Goal: Information Seeking & Learning: Learn about a topic

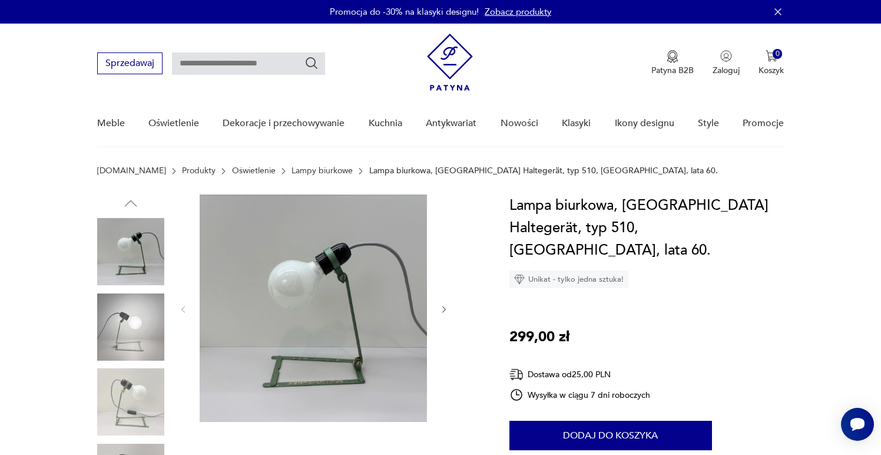
click at [107, 343] on img at bounding box center [130, 326] width 67 height 67
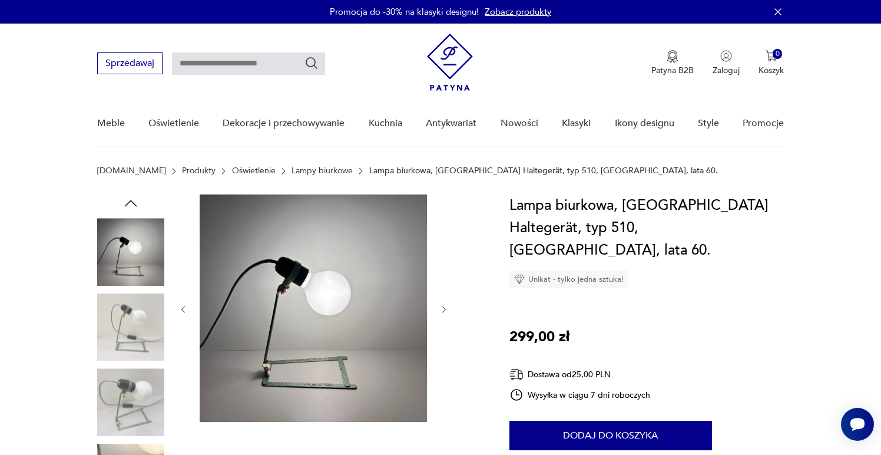
click at [128, 327] on img at bounding box center [130, 326] width 67 height 67
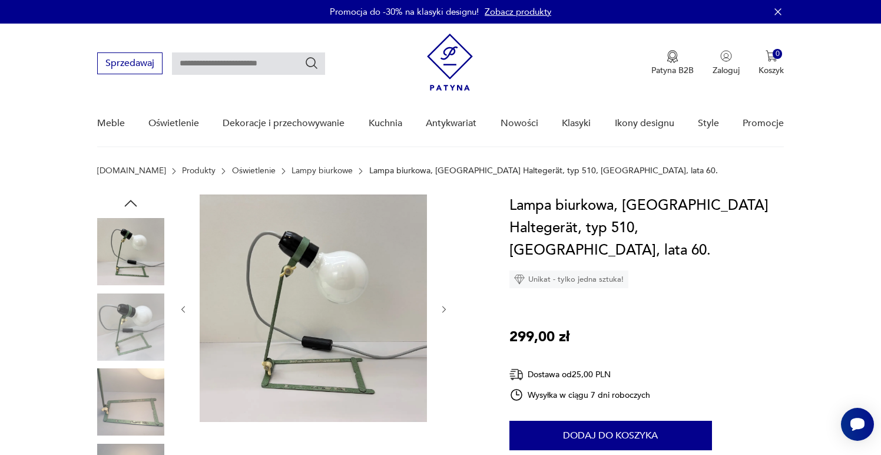
click at [128, 348] on img at bounding box center [130, 326] width 67 height 67
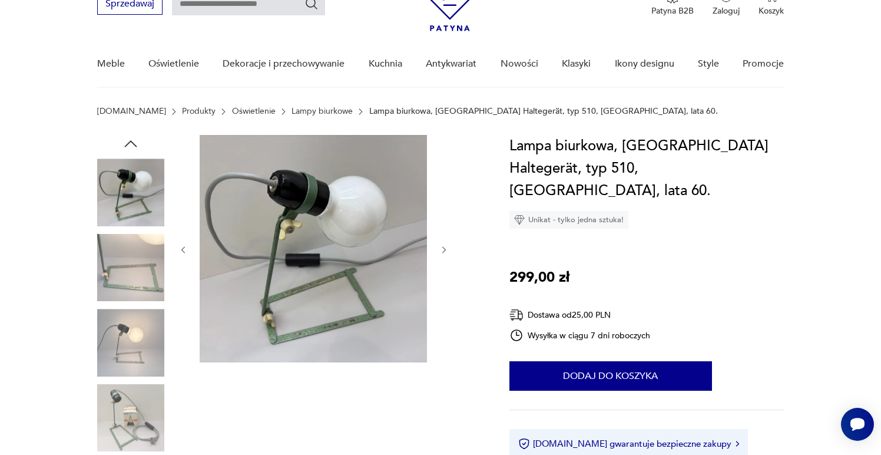
scroll to position [62, 0]
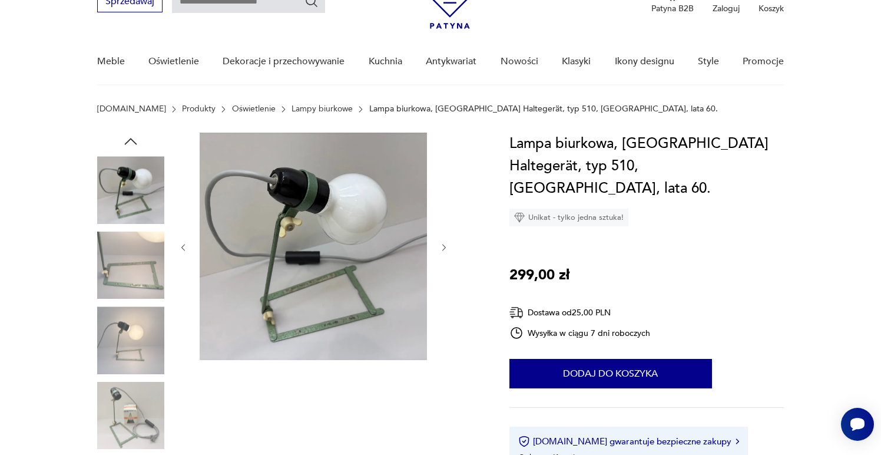
click at [292, 175] on img at bounding box center [313, 246] width 227 height 227
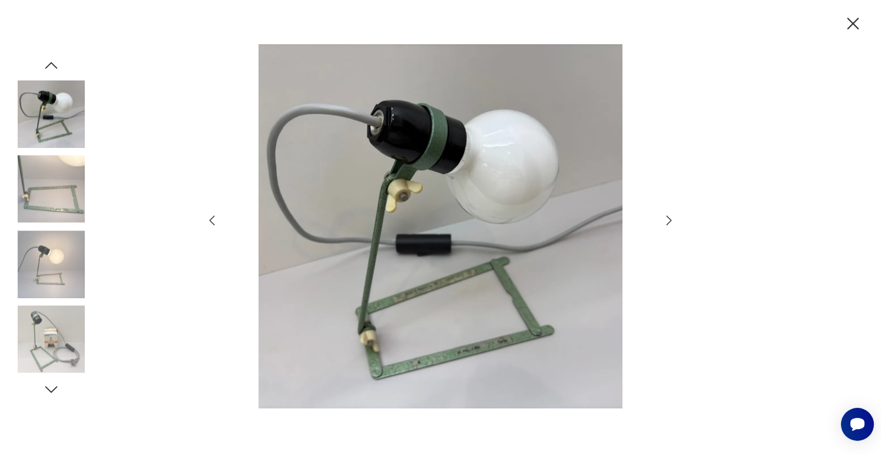
click at [57, 269] on img at bounding box center [51, 263] width 67 height 67
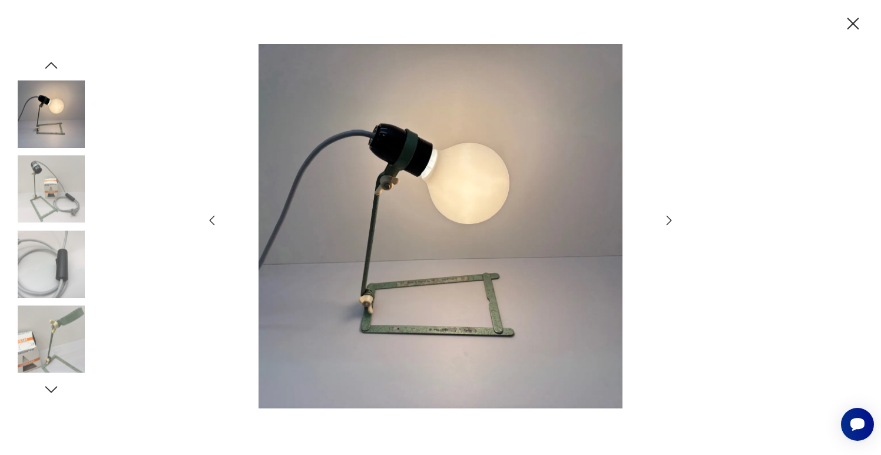
click at [55, 183] on img at bounding box center [51, 188] width 67 height 67
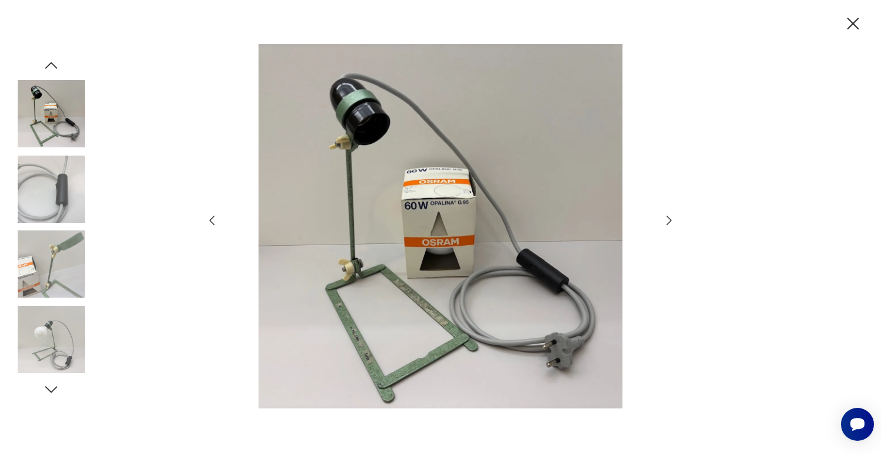
click at [53, 206] on img at bounding box center [51, 188] width 67 height 67
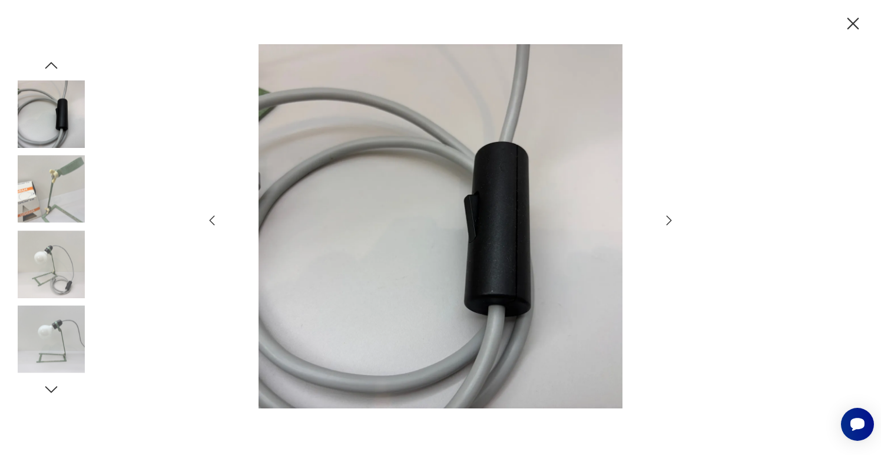
click at [48, 247] on img at bounding box center [51, 263] width 67 height 67
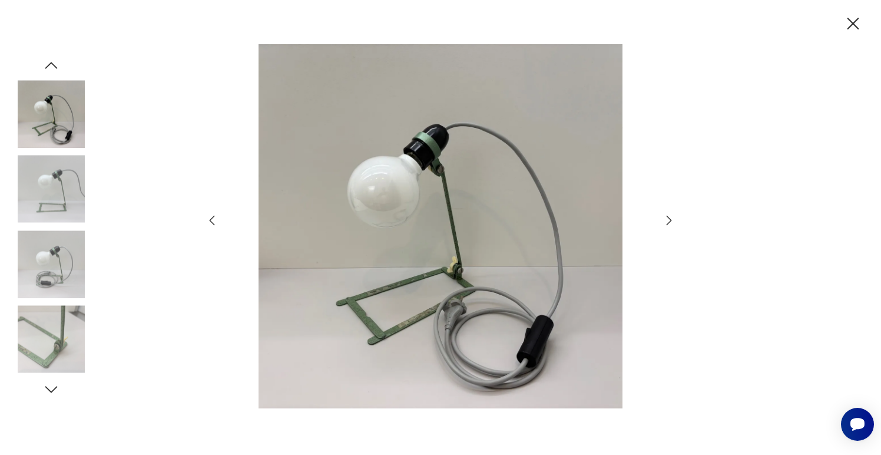
click at [44, 209] on img at bounding box center [51, 188] width 67 height 67
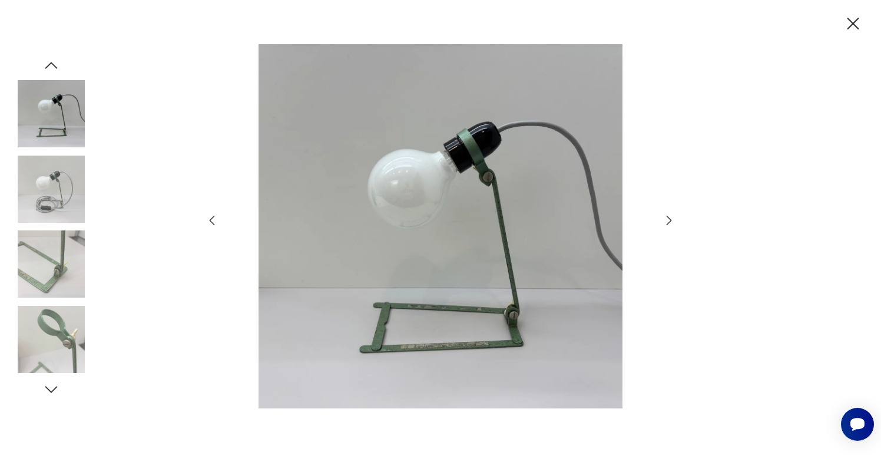
click at [44, 198] on img at bounding box center [51, 188] width 67 height 67
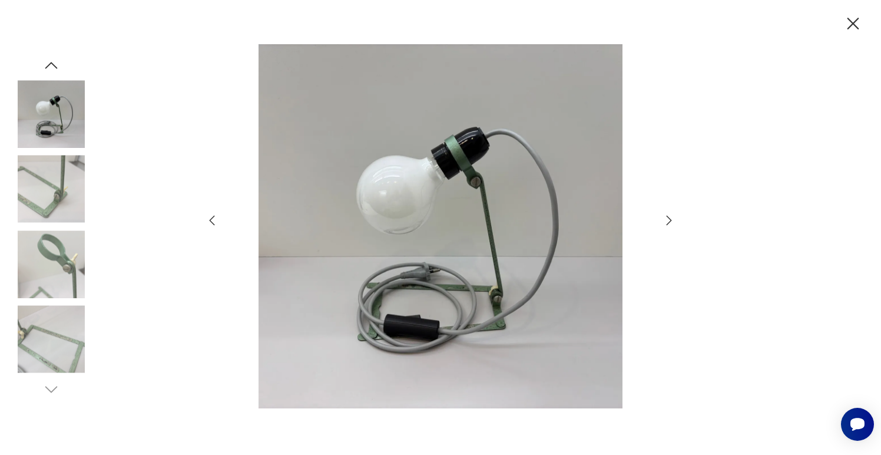
click at [44, 216] on img at bounding box center [51, 188] width 67 height 67
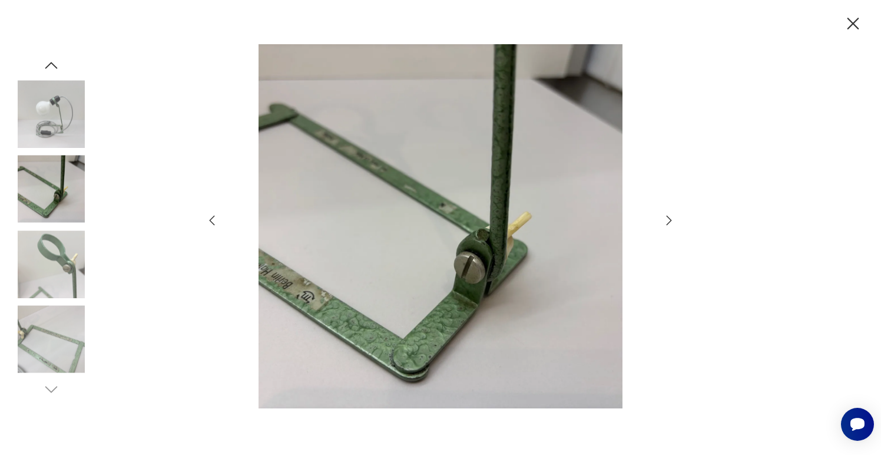
click at [45, 249] on img at bounding box center [51, 263] width 67 height 67
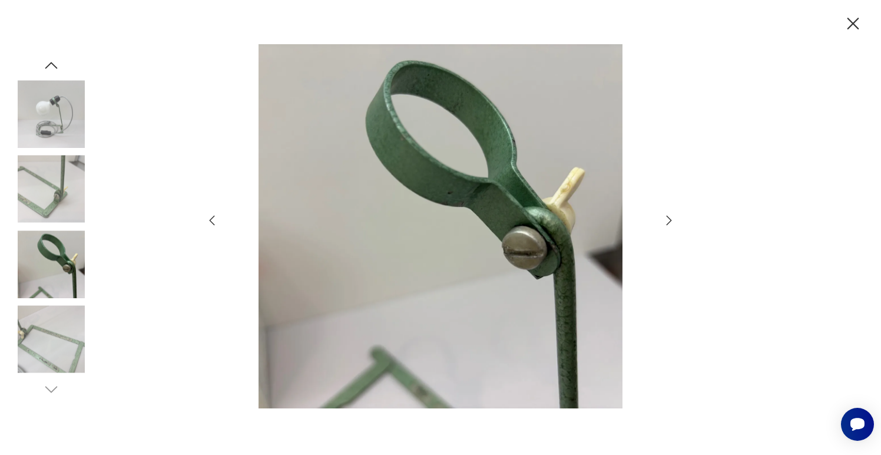
click at [50, 271] on img at bounding box center [51, 263] width 67 height 67
click at [50, 269] on img at bounding box center [51, 263] width 67 height 67
click at [46, 328] on img at bounding box center [51, 339] width 67 height 67
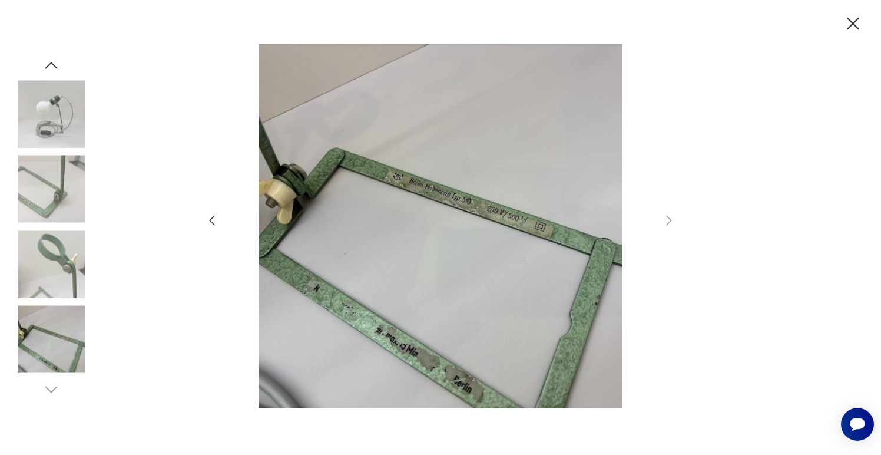
click at [48, 65] on icon "button" at bounding box center [51, 65] width 12 height 6
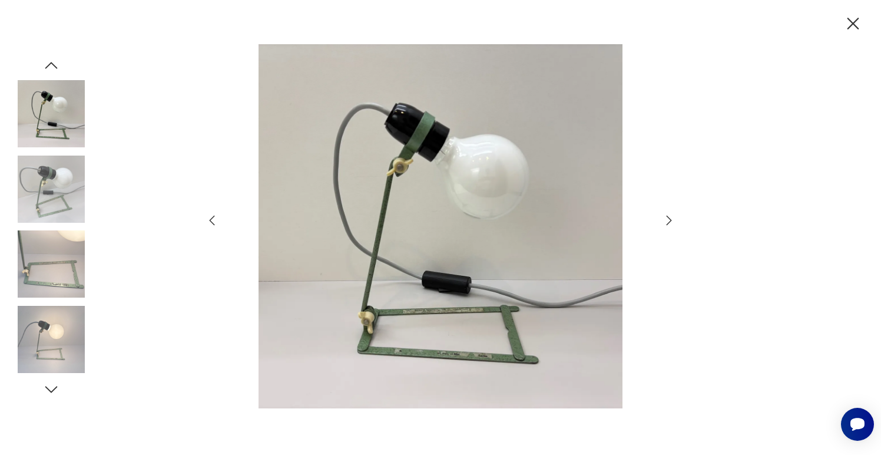
click at [50, 65] on icon "button" at bounding box center [51, 66] width 18 height 18
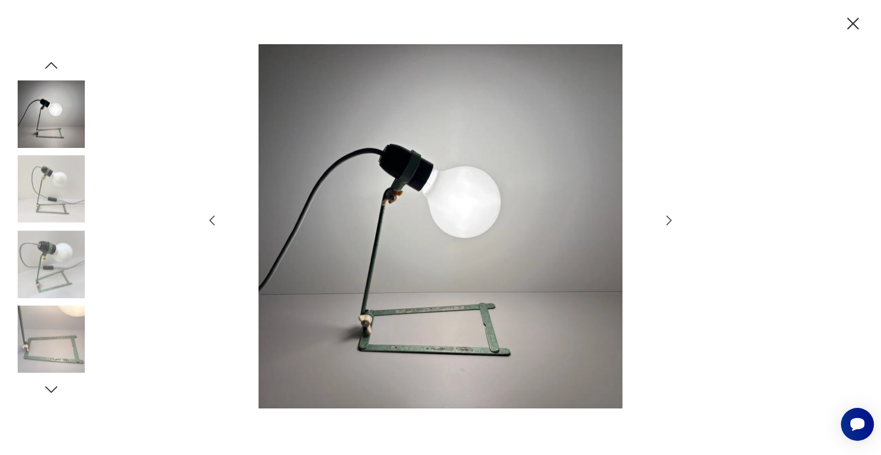
click at [50, 65] on icon "button" at bounding box center [51, 66] width 18 height 18
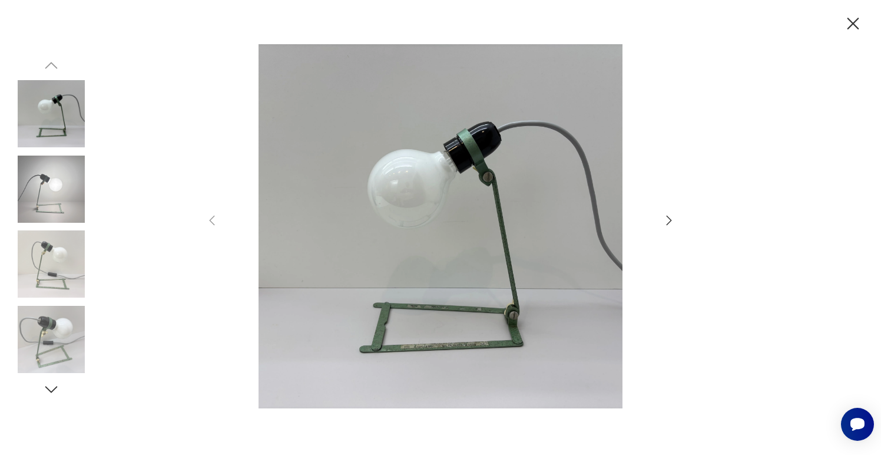
click at [51, 111] on img at bounding box center [51, 113] width 67 height 67
click at [666, 222] on icon "button" at bounding box center [669, 220] width 14 height 14
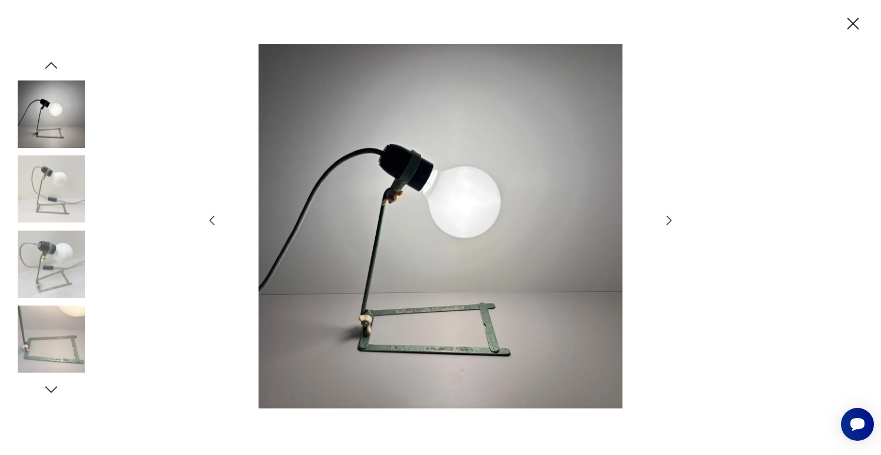
click at [666, 222] on icon "button" at bounding box center [669, 220] width 14 height 14
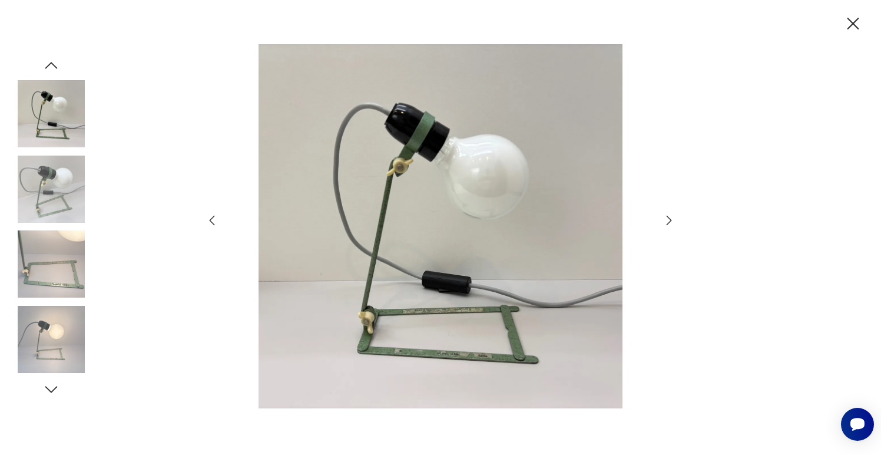
click at [666, 222] on icon "button" at bounding box center [669, 220] width 14 height 14
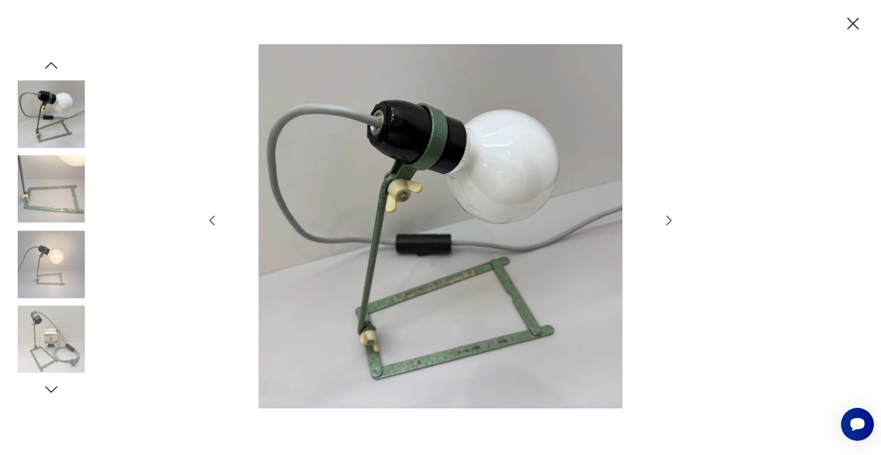
click at [666, 222] on icon "button" at bounding box center [669, 220] width 14 height 14
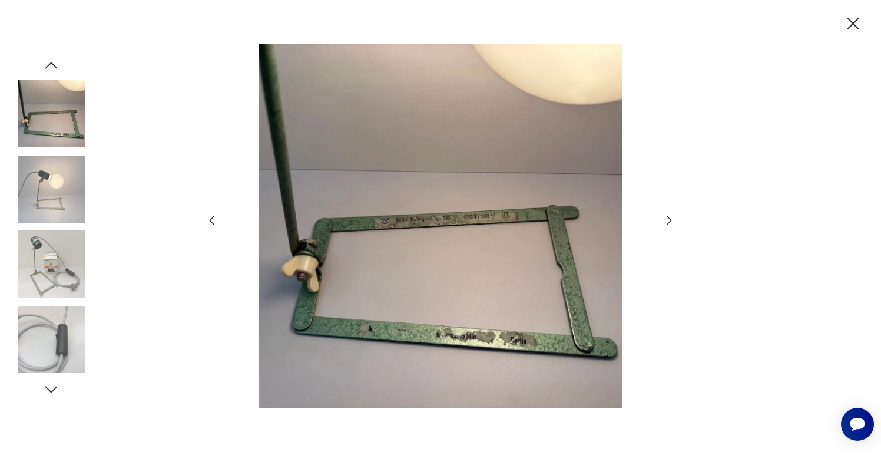
click at [666, 222] on icon "button" at bounding box center [669, 220] width 14 height 14
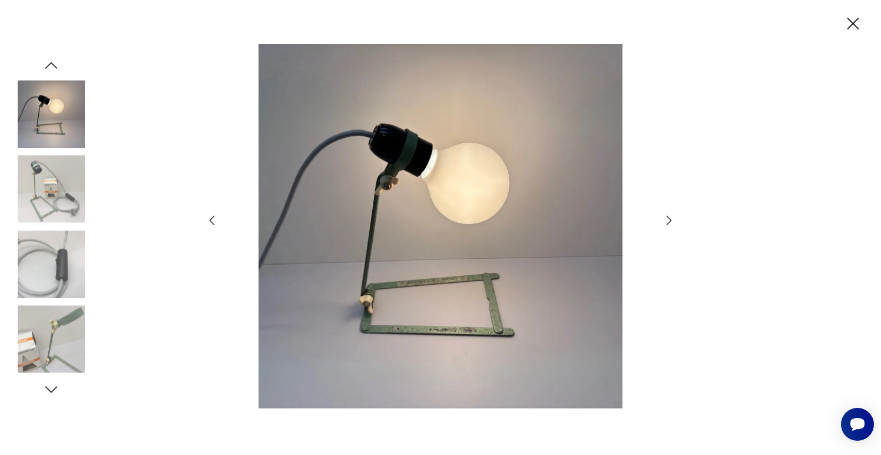
click at [666, 222] on icon "button" at bounding box center [669, 220] width 14 height 14
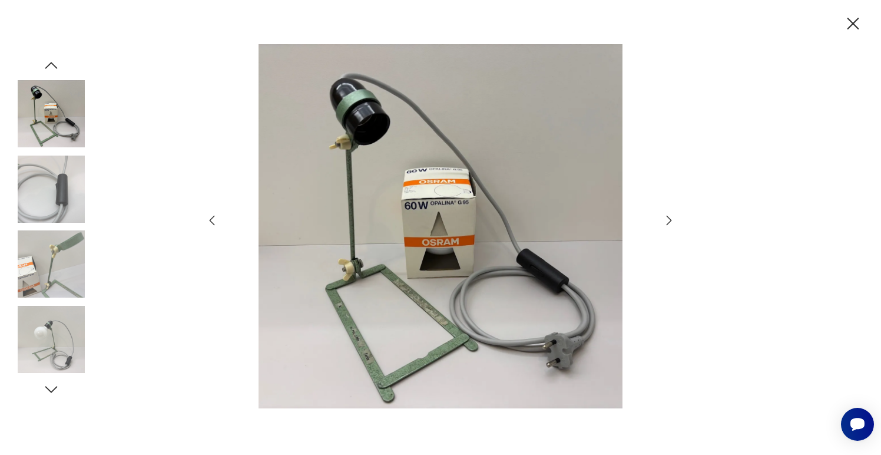
click at [666, 222] on icon "button" at bounding box center [669, 220] width 14 height 14
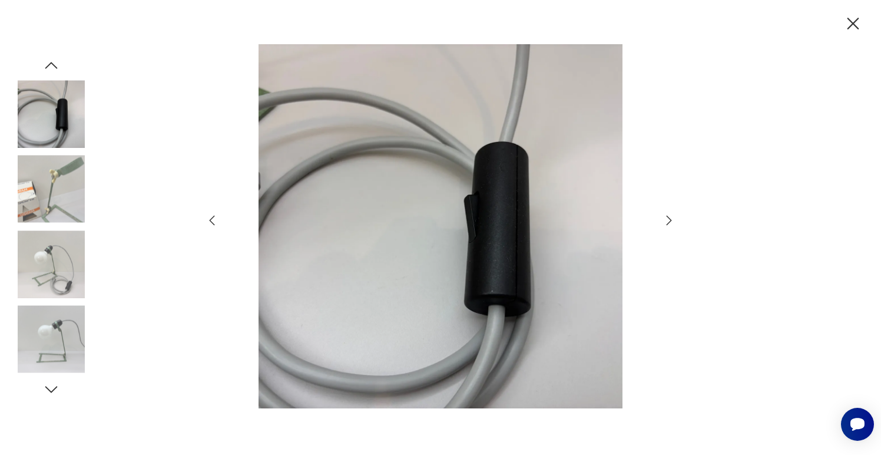
click at [666, 222] on icon "button" at bounding box center [669, 220] width 14 height 14
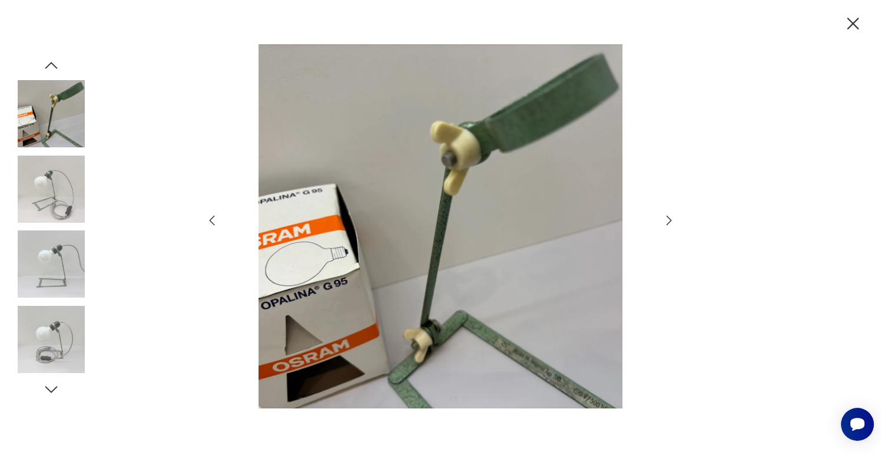
click at [666, 222] on icon "button" at bounding box center [669, 220] width 14 height 14
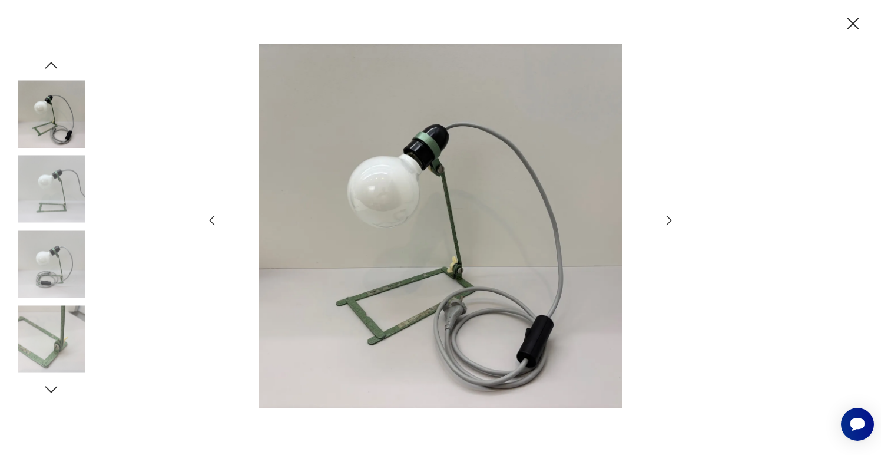
click at [666, 222] on icon "button" at bounding box center [669, 220] width 14 height 14
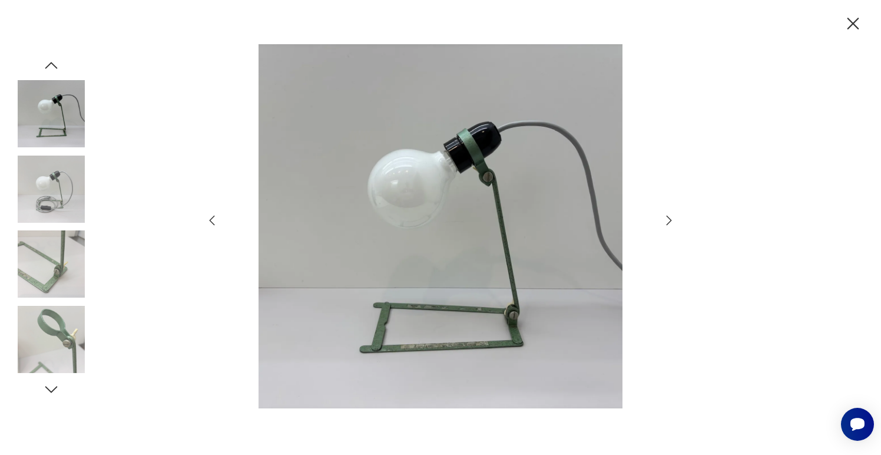
click at [666, 222] on icon "button" at bounding box center [669, 220] width 14 height 14
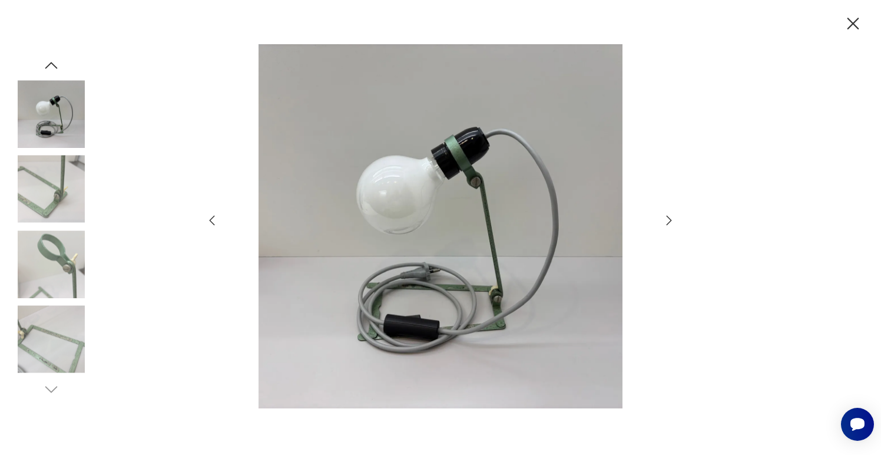
click at [666, 222] on icon "button" at bounding box center [669, 220] width 14 height 14
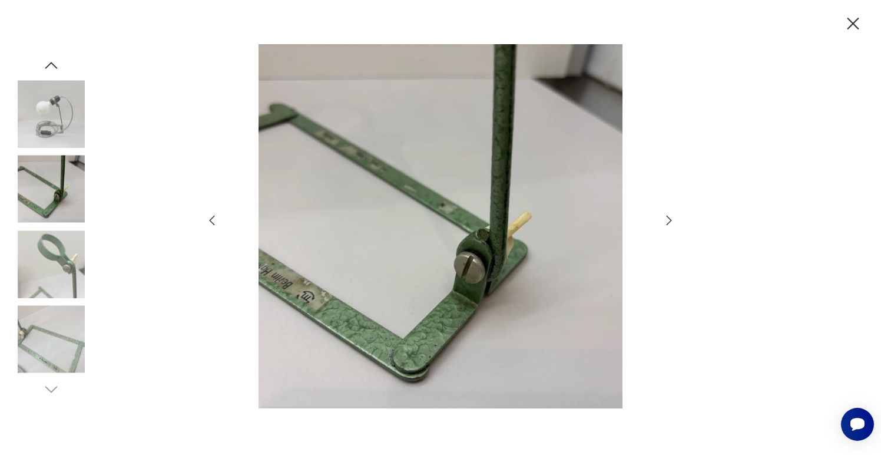
click at [666, 222] on icon "button" at bounding box center [669, 220] width 14 height 14
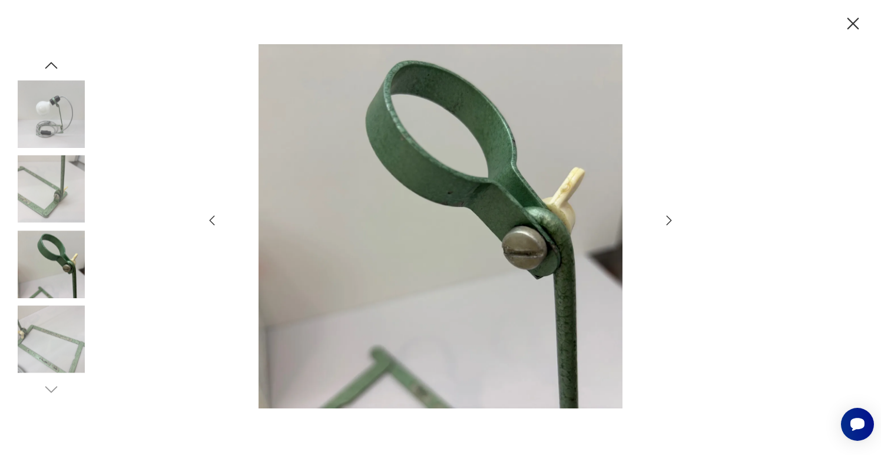
click at [666, 222] on icon "button" at bounding box center [669, 220] width 14 height 14
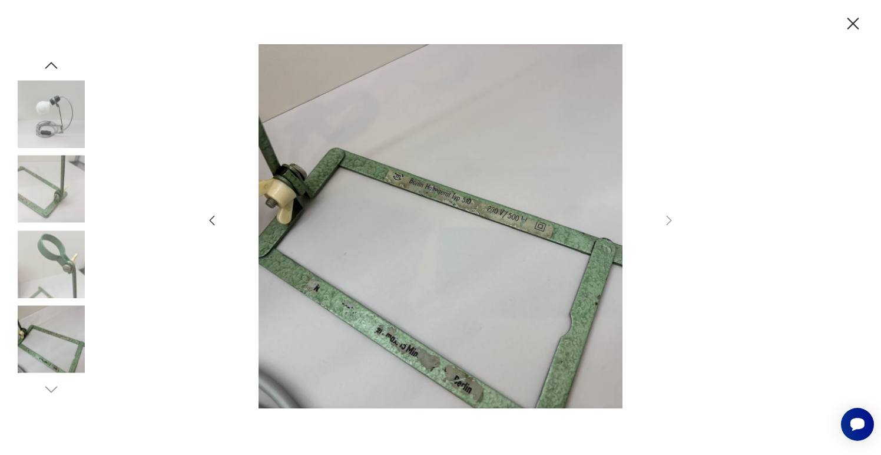
click at [215, 222] on icon "button" at bounding box center [212, 220] width 14 height 14
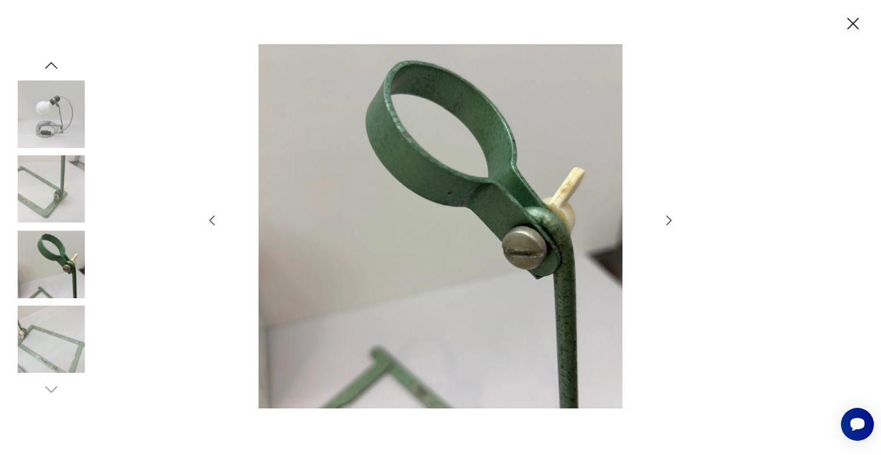
click at [214, 223] on icon "button" at bounding box center [212, 220] width 14 height 14
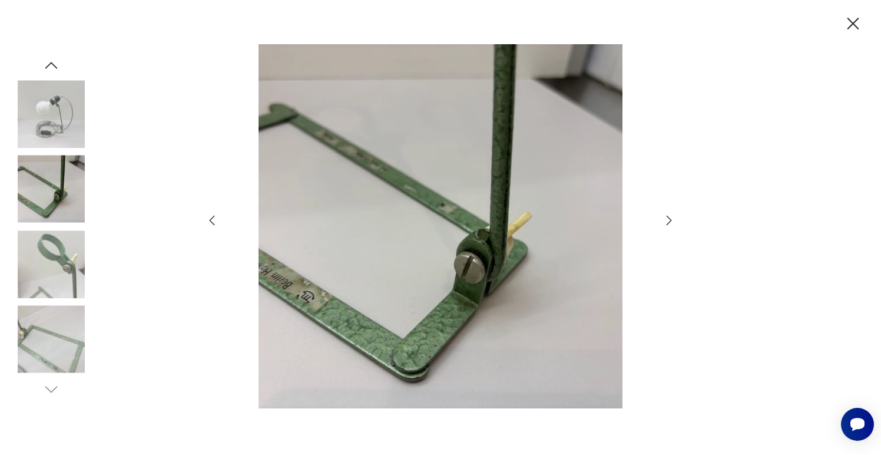
click at [214, 223] on icon "button" at bounding box center [212, 220] width 14 height 14
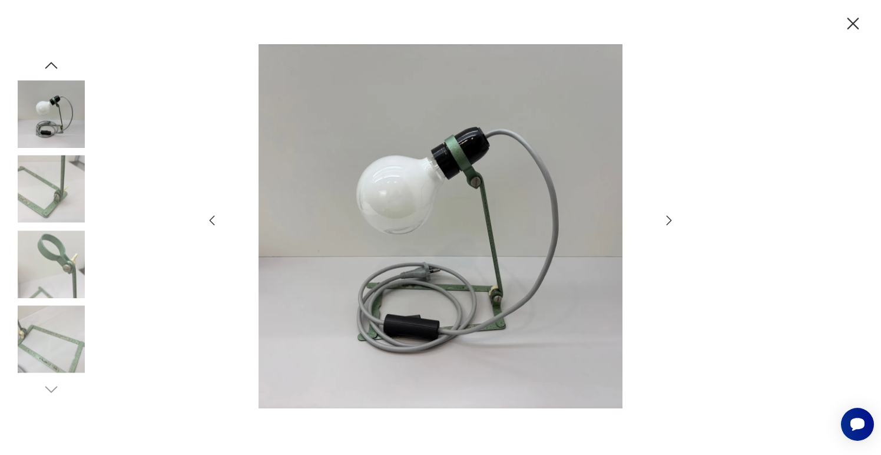
click at [214, 223] on icon "button" at bounding box center [212, 220] width 14 height 14
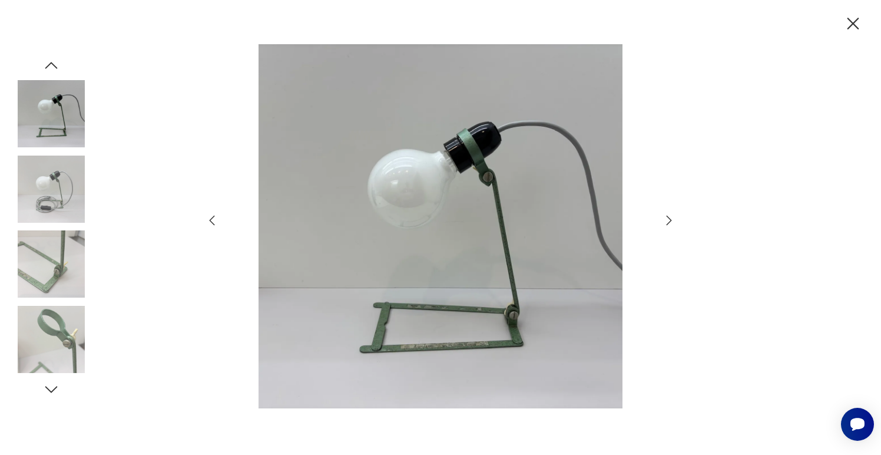
click at [214, 223] on icon "button" at bounding box center [212, 220] width 14 height 14
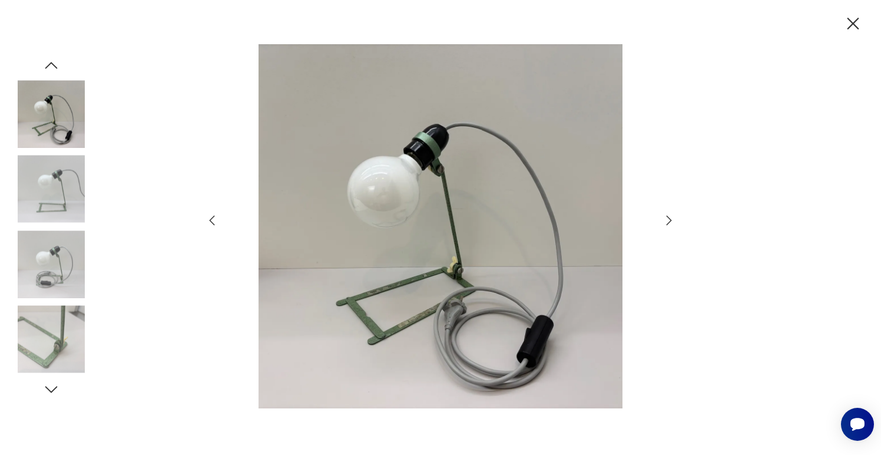
click at [214, 223] on icon "button" at bounding box center [212, 220] width 14 height 14
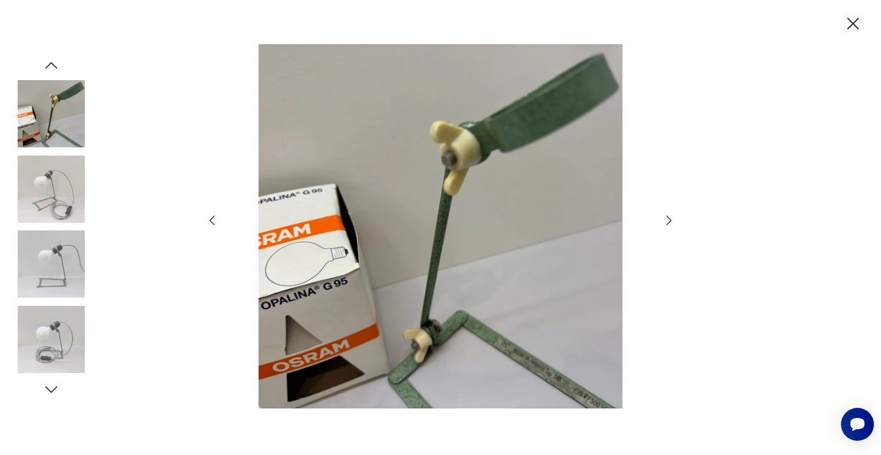
click at [214, 223] on icon "button" at bounding box center [212, 220] width 14 height 14
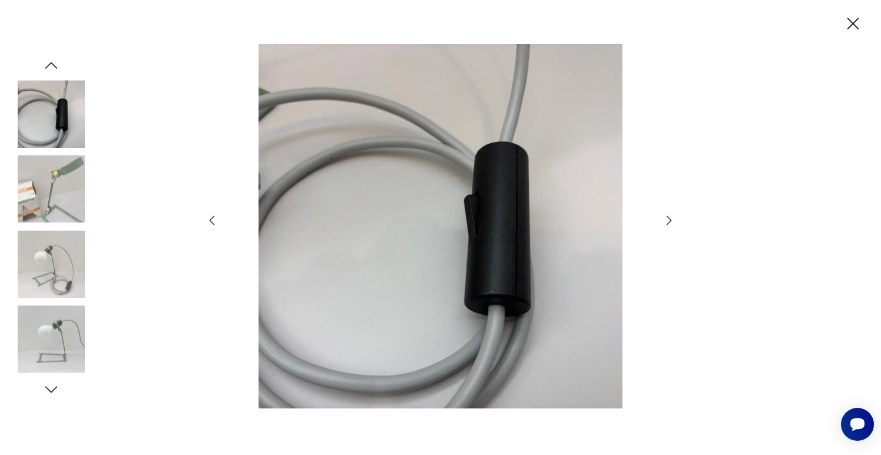
click at [214, 223] on icon "button" at bounding box center [212, 220] width 14 height 14
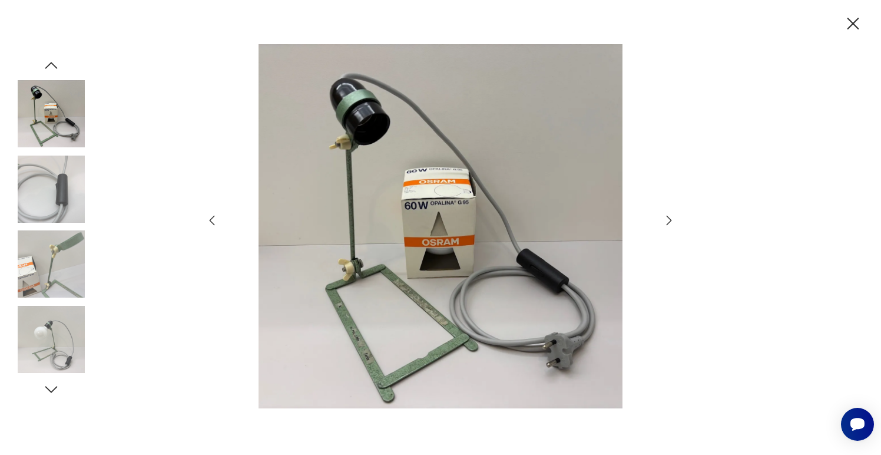
click at [214, 223] on icon "button" at bounding box center [212, 220] width 14 height 14
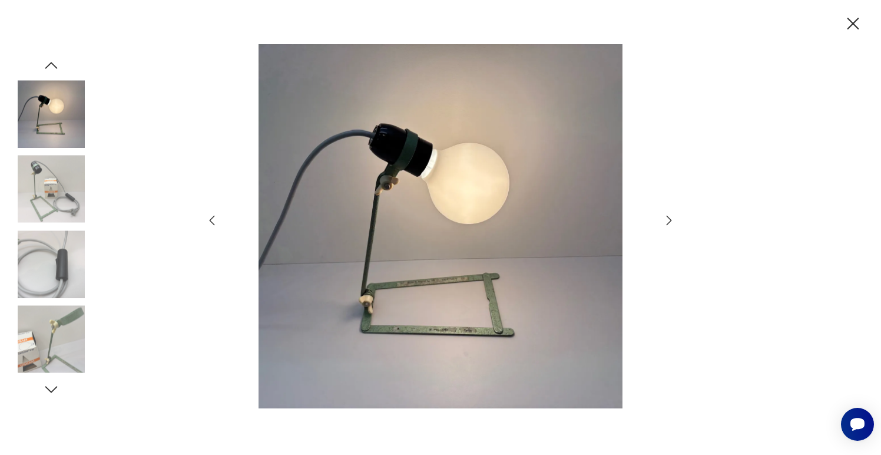
click at [214, 223] on icon "button" at bounding box center [212, 220] width 14 height 14
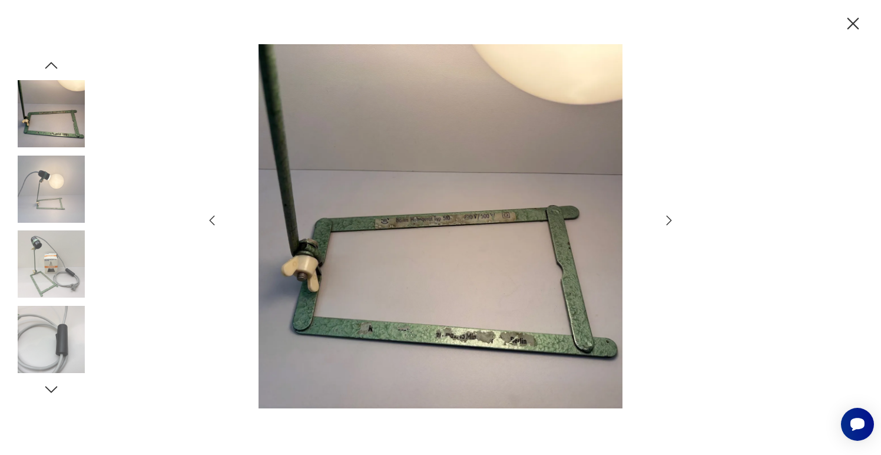
click at [214, 224] on icon "button" at bounding box center [212, 221] width 5 height 10
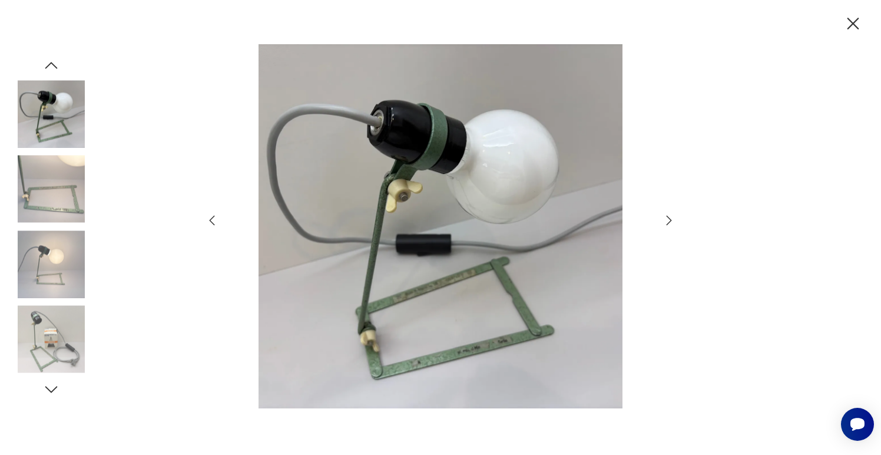
click at [856, 24] on icon "button" at bounding box center [853, 24] width 21 height 21
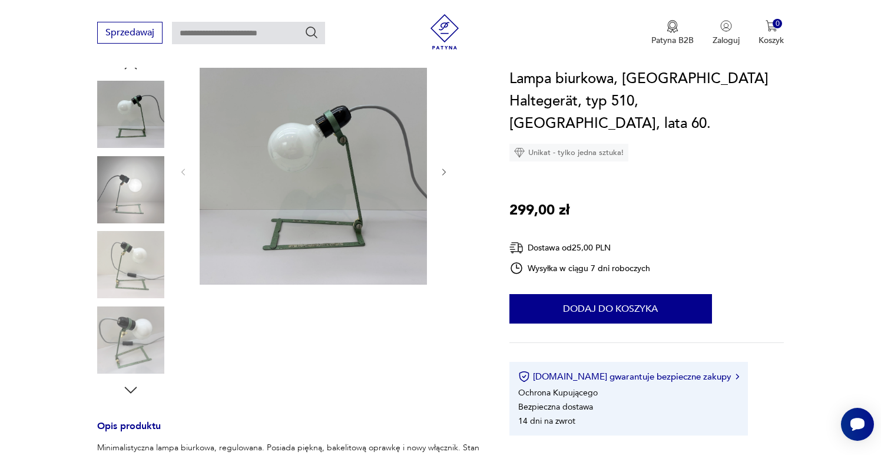
scroll to position [141, 0]
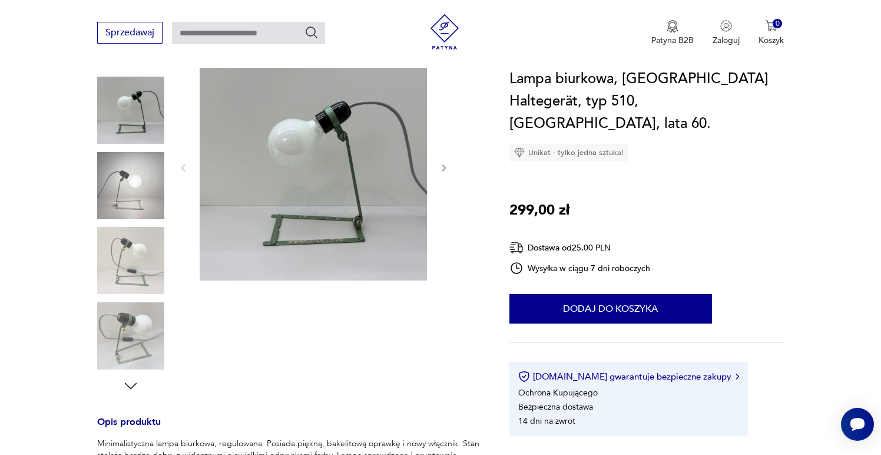
click at [124, 185] on img at bounding box center [130, 185] width 67 height 67
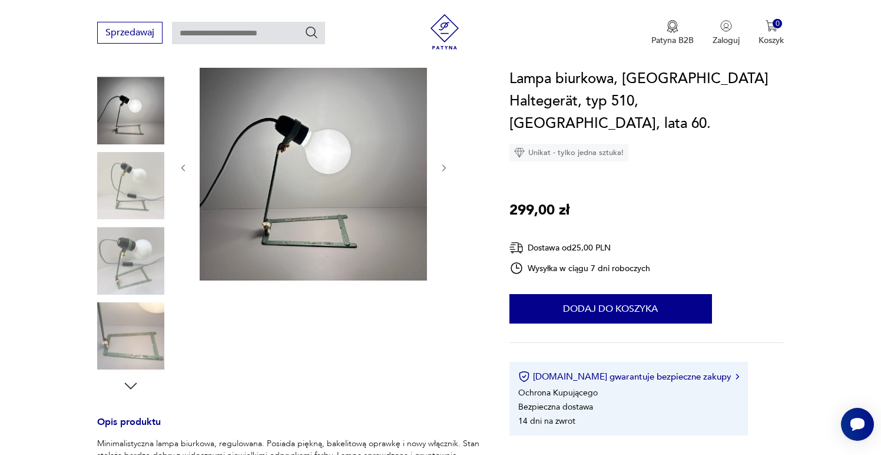
click at [129, 201] on img at bounding box center [130, 185] width 67 height 67
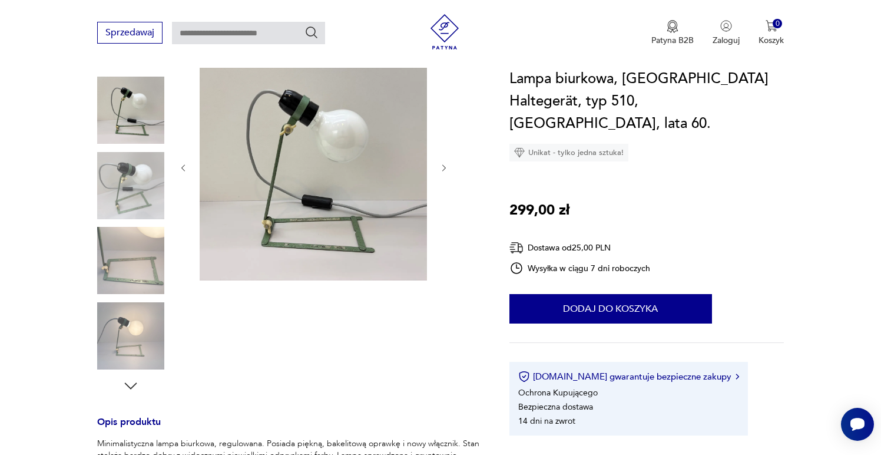
click at [139, 223] on div at bounding box center [130, 224] width 67 height 294
click at [138, 241] on img at bounding box center [130, 260] width 67 height 67
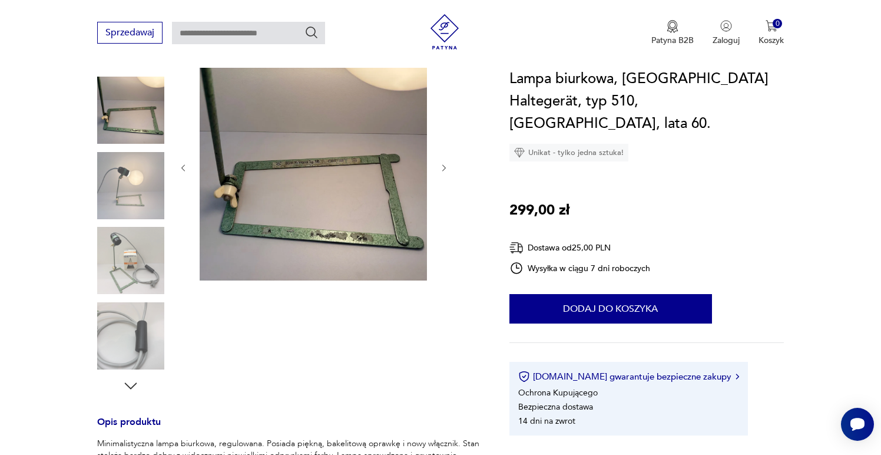
click at [155, 267] on img at bounding box center [130, 260] width 67 height 67
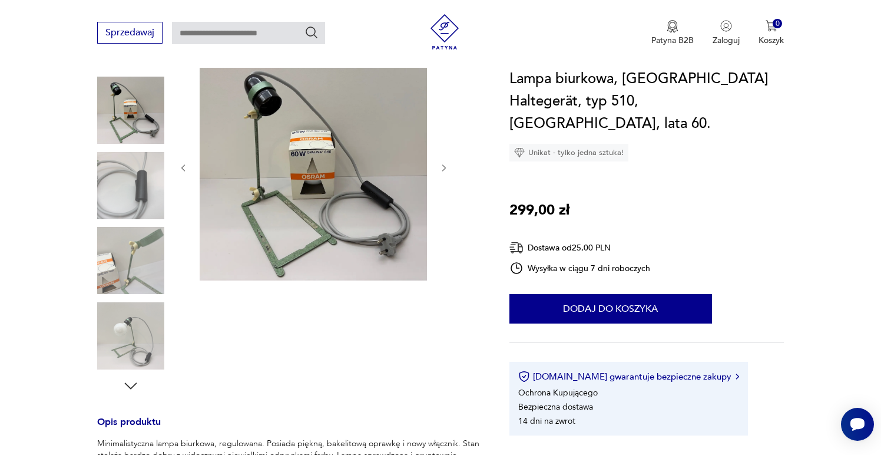
click at [134, 187] on img at bounding box center [130, 185] width 67 height 67
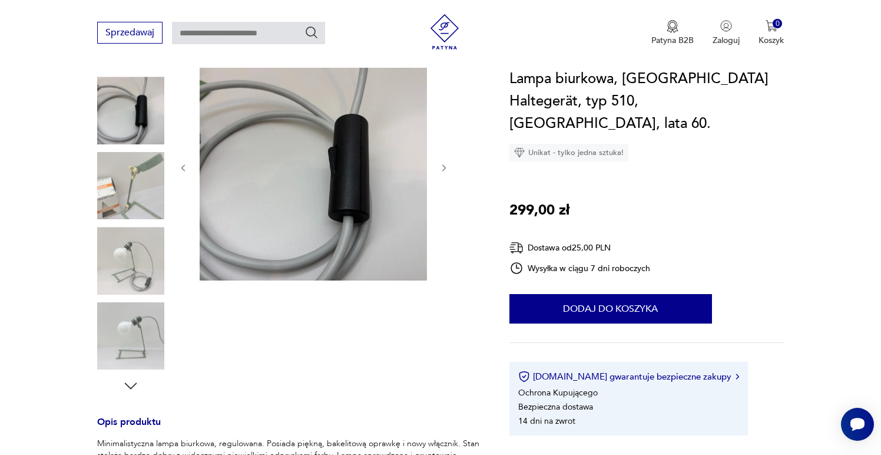
click at [134, 203] on img at bounding box center [130, 185] width 67 height 67
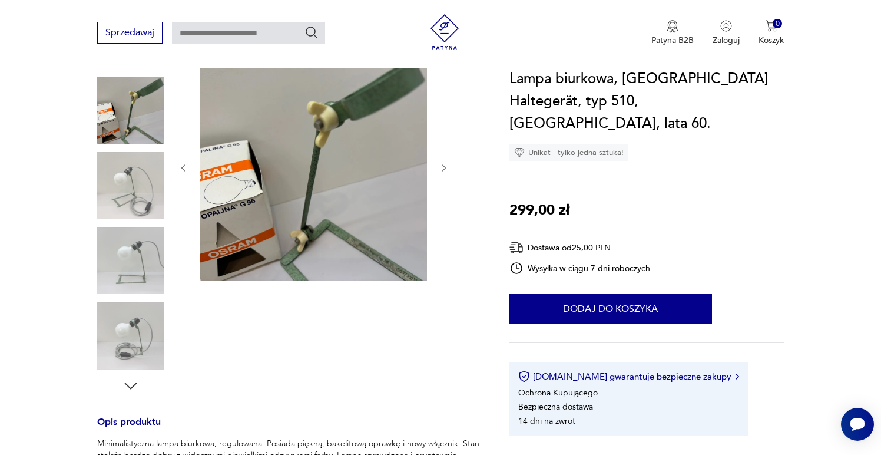
click at [130, 202] on img at bounding box center [130, 185] width 67 height 67
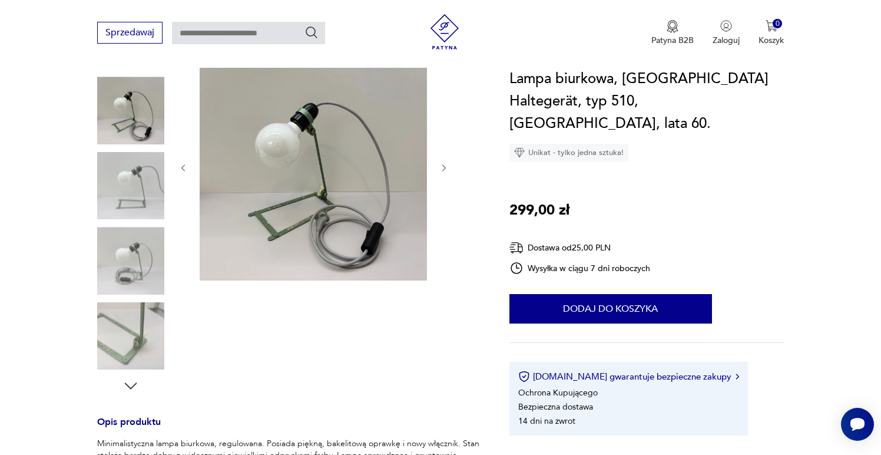
click at [131, 232] on img at bounding box center [130, 260] width 67 height 67
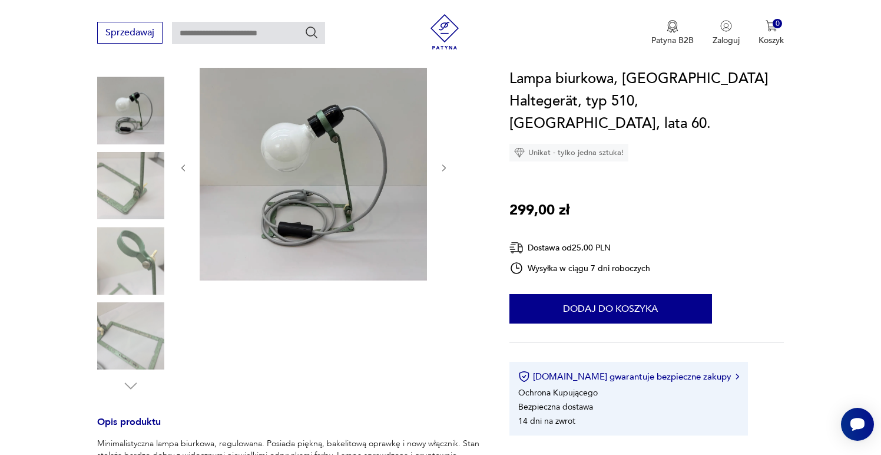
click at [120, 264] on img at bounding box center [130, 260] width 67 height 67
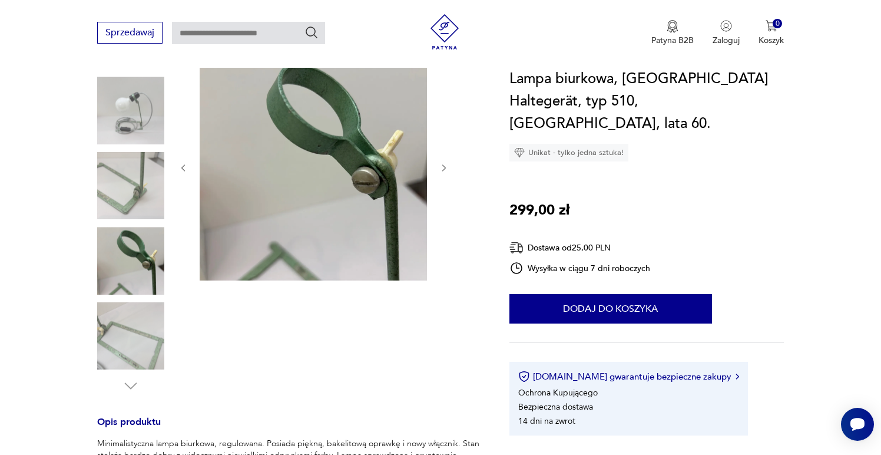
click at [156, 193] on img at bounding box center [130, 185] width 67 height 67
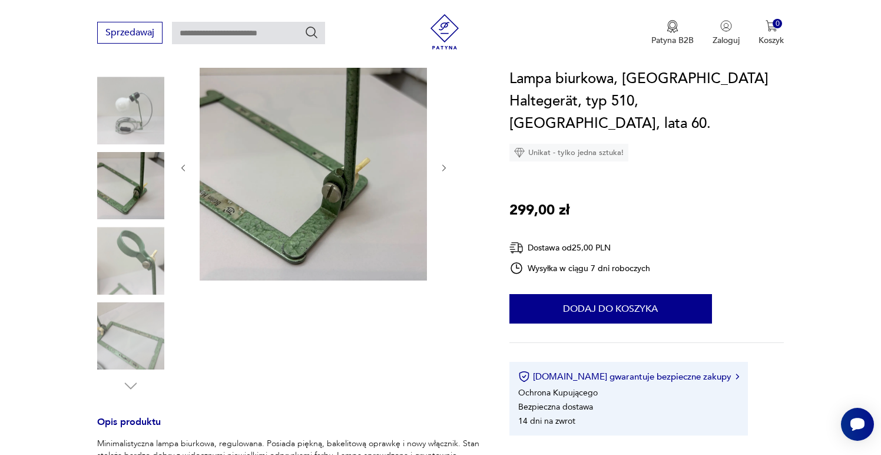
click at [131, 323] on img at bounding box center [130, 335] width 67 height 67
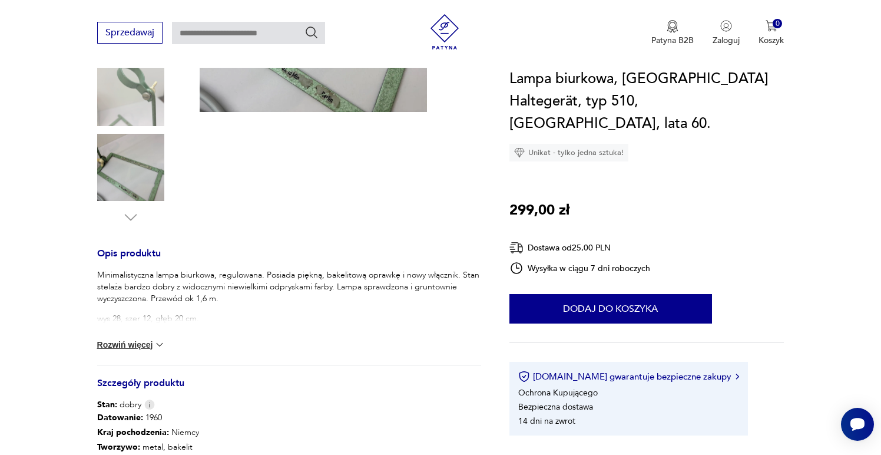
scroll to position [337, 0]
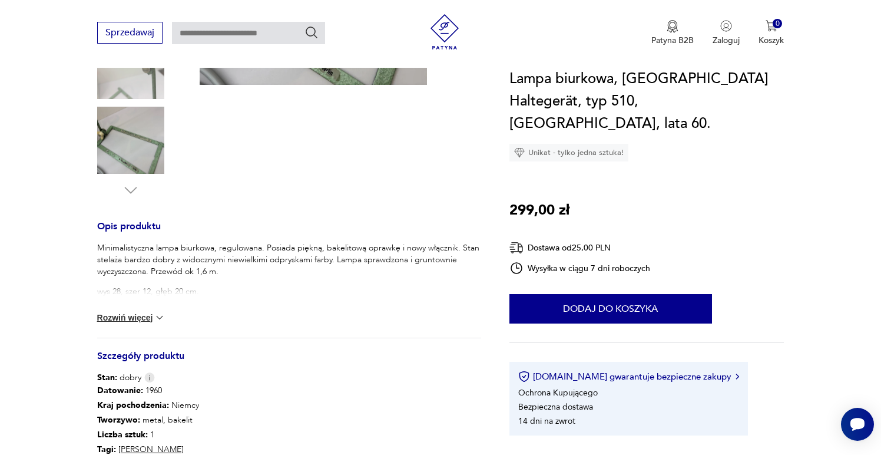
click at [144, 313] on button "Rozwiń więcej" at bounding box center [131, 318] width 68 height 12
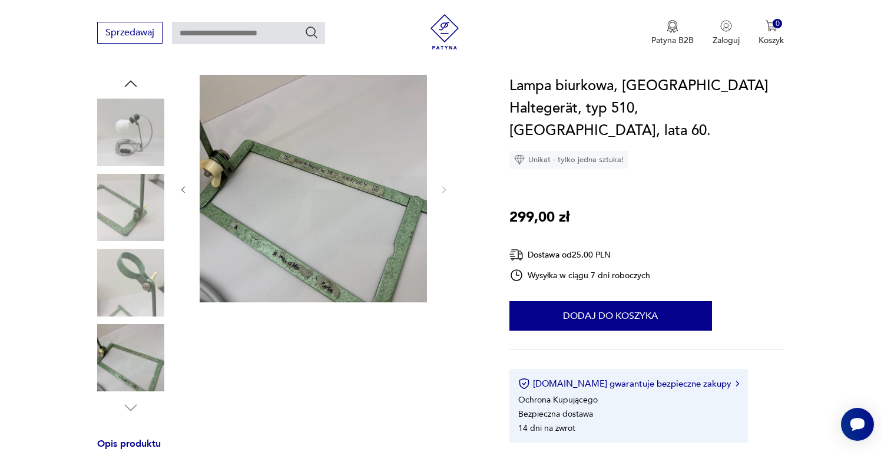
scroll to position [119, 0]
click at [134, 145] on img at bounding box center [130, 132] width 67 height 67
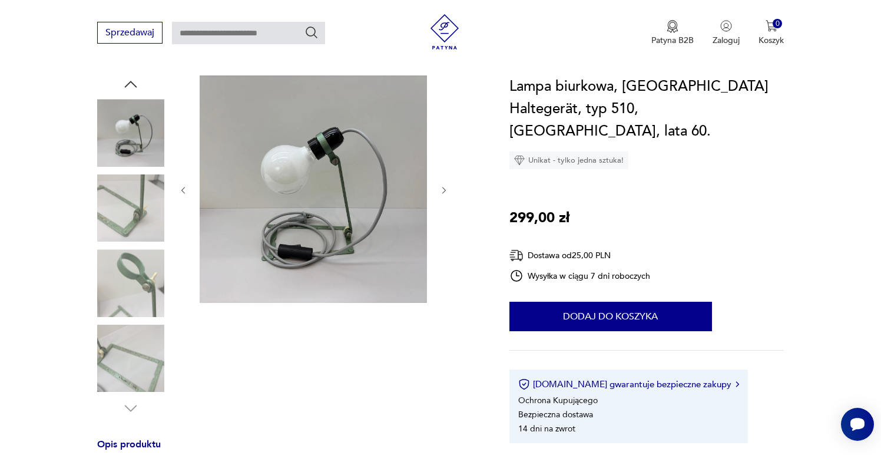
click at [333, 145] on img at bounding box center [313, 188] width 227 height 227
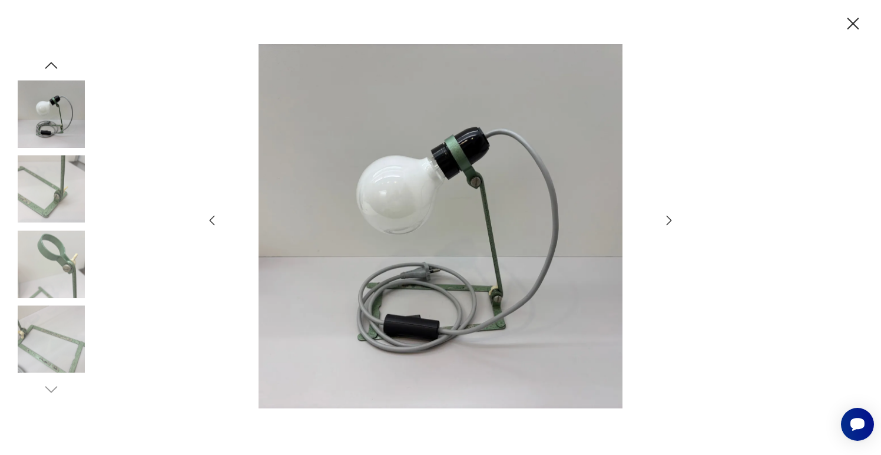
click at [210, 222] on icon "button" at bounding box center [212, 220] width 14 height 14
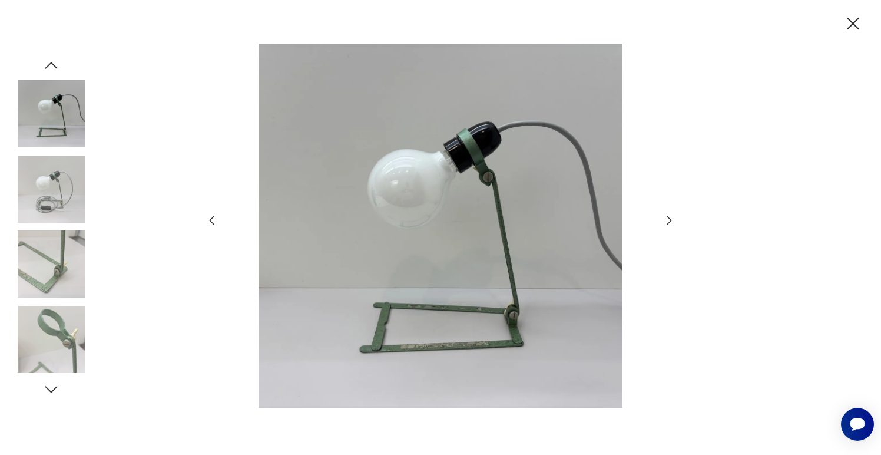
click at [210, 222] on icon "button" at bounding box center [212, 220] width 14 height 14
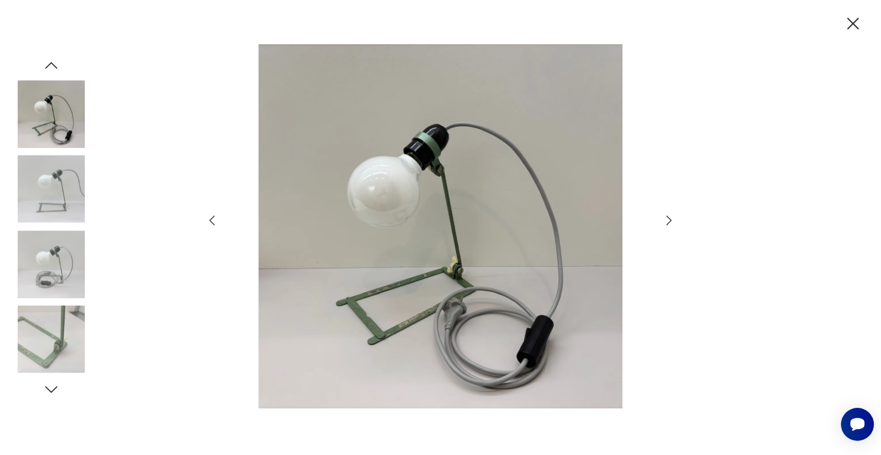
click at [210, 222] on icon "button" at bounding box center [212, 220] width 14 height 14
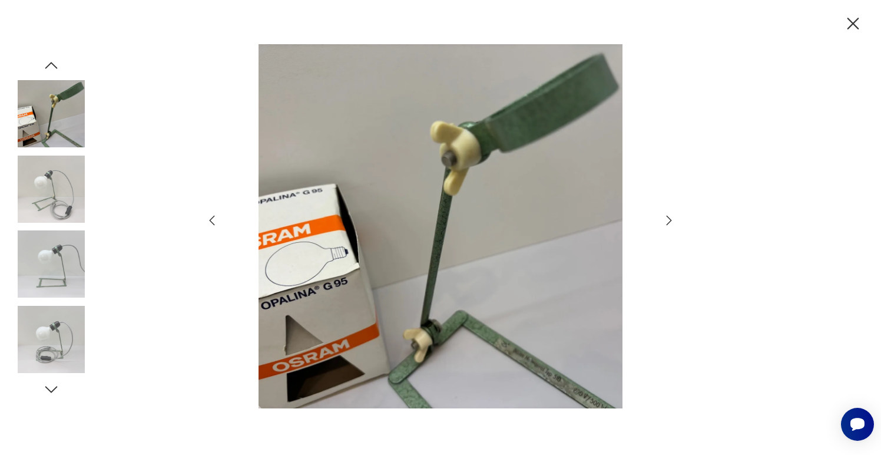
click at [210, 222] on icon "button" at bounding box center [212, 220] width 14 height 14
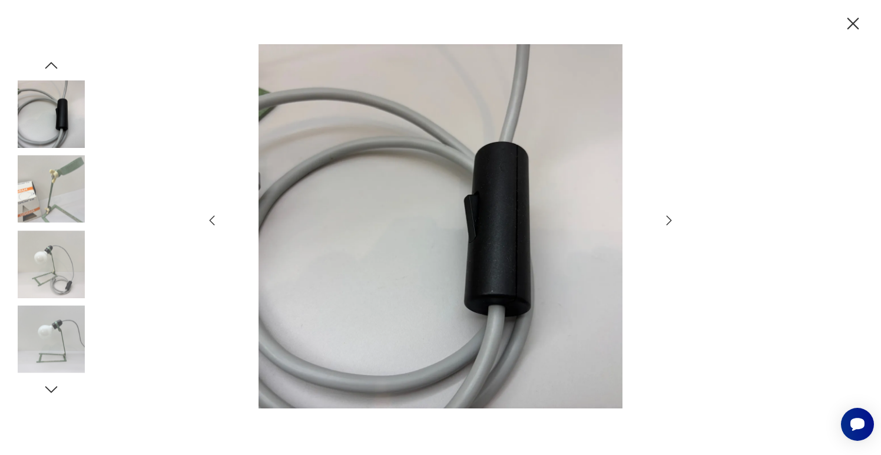
click at [210, 222] on icon "button" at bounding box center [212, 220] width 14 height 14
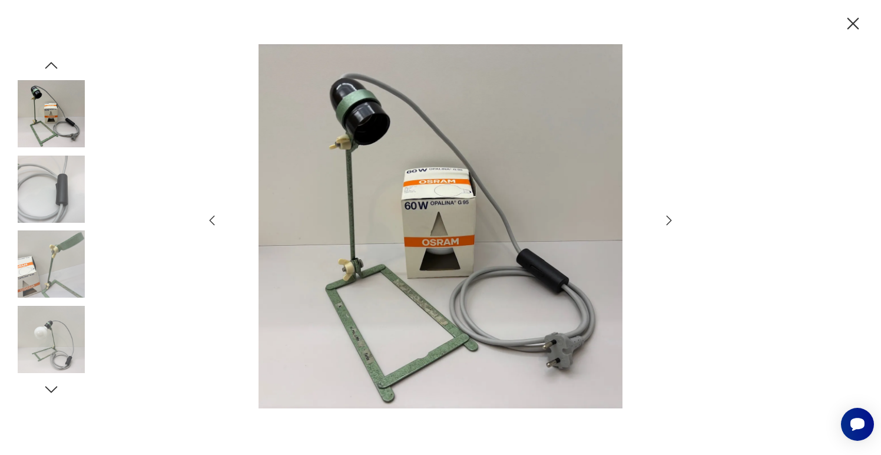
click at [210, 222] on icon "button" at bounding box center [212, 220] width 14 height 14
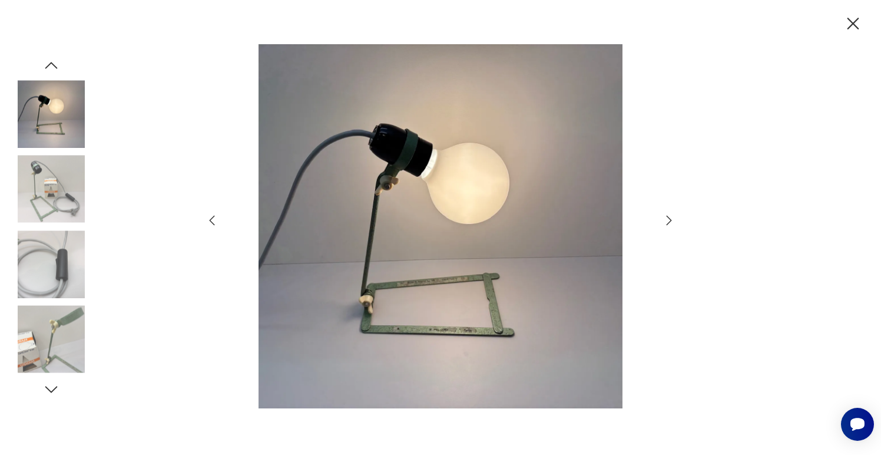
click at [210, 222] on icon "button" at bounding box center [212, 220] width 14 height 14
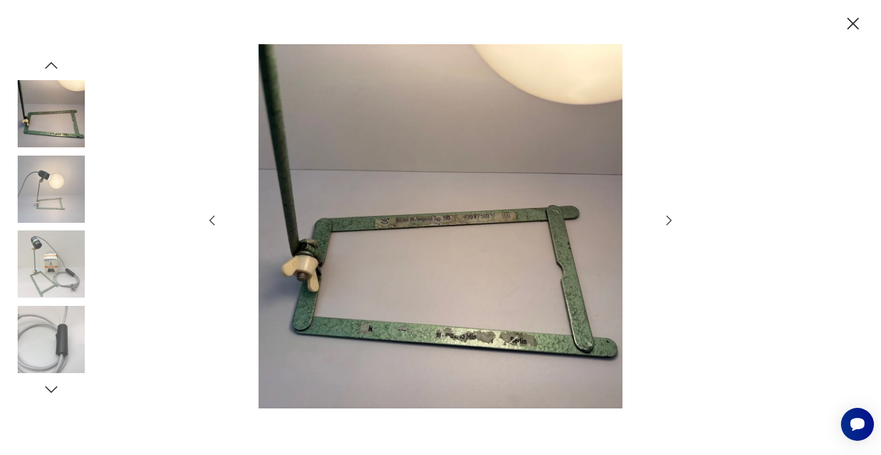
click at [210, 222] on icon "button" at bounding box center [212, 220] width 14 height 14
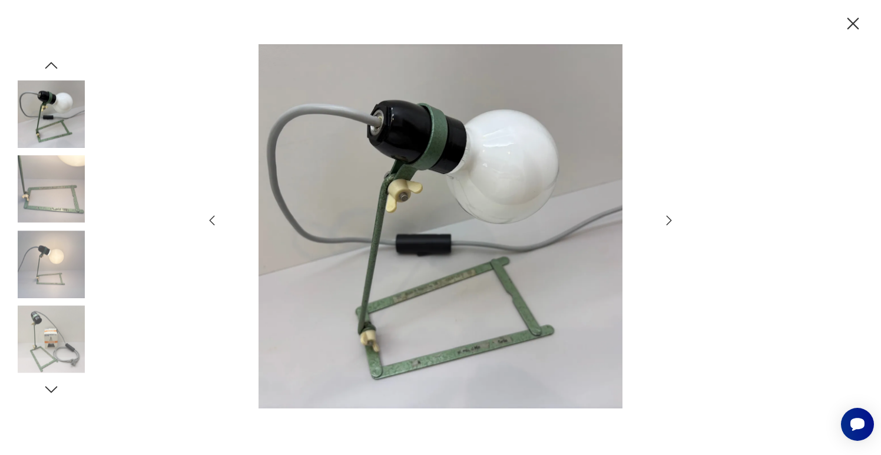
click at [856, 25] on icon "button" at bounding box center [853, 24] width 21 height 21
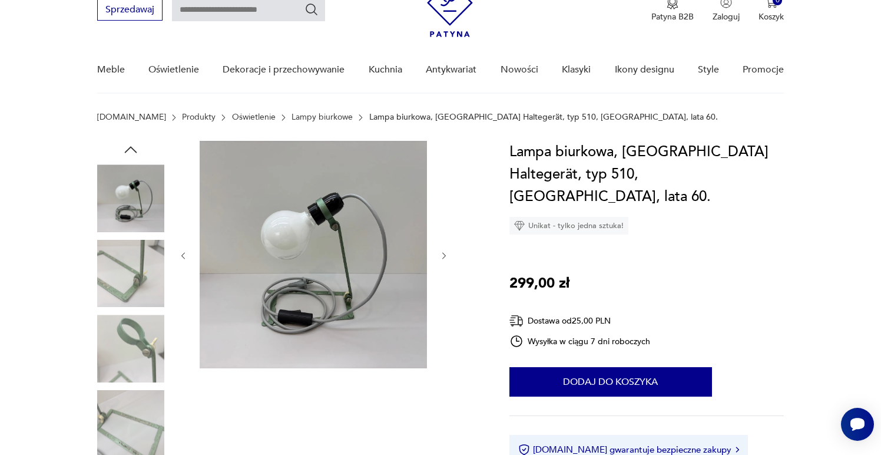
scroll to position [0, 0]
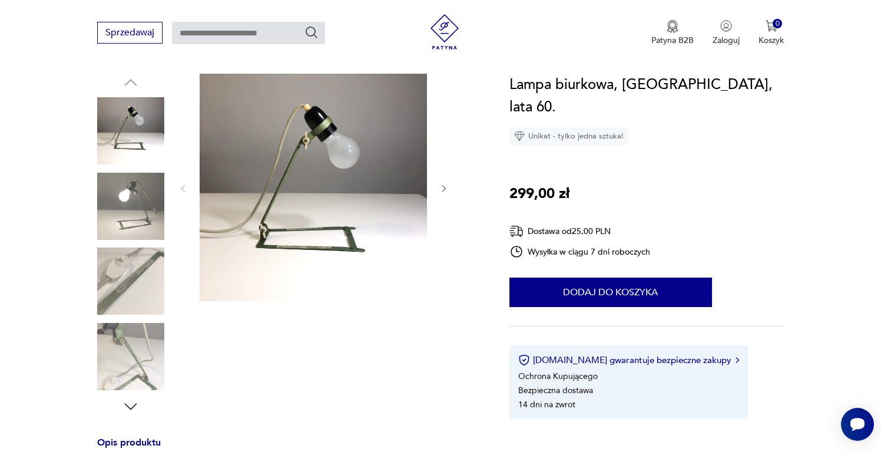
scroll to position [121, 0]
click at [137, 133] on img at bounding box center [130, 130] width 67 height 67
click at [322, 140] on img at bounding box center [313, 186] width 227 height 227
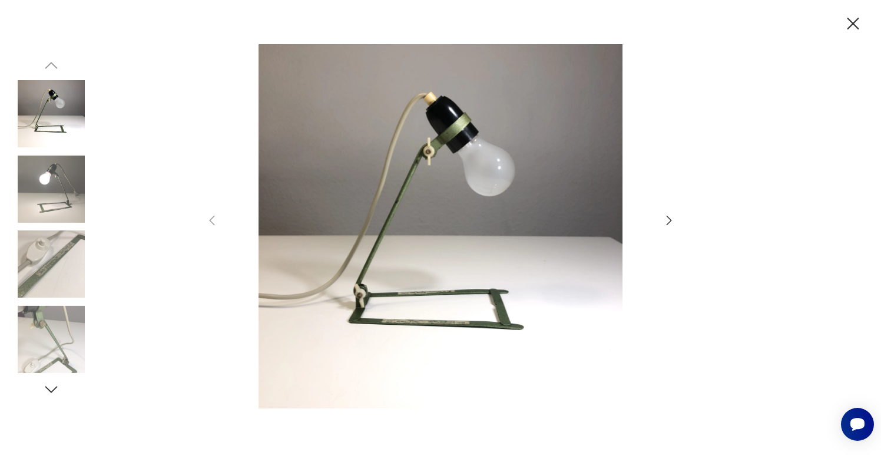
click at [667, 216] on icon "button" at bounding box center [669, 220] width 14 height 14
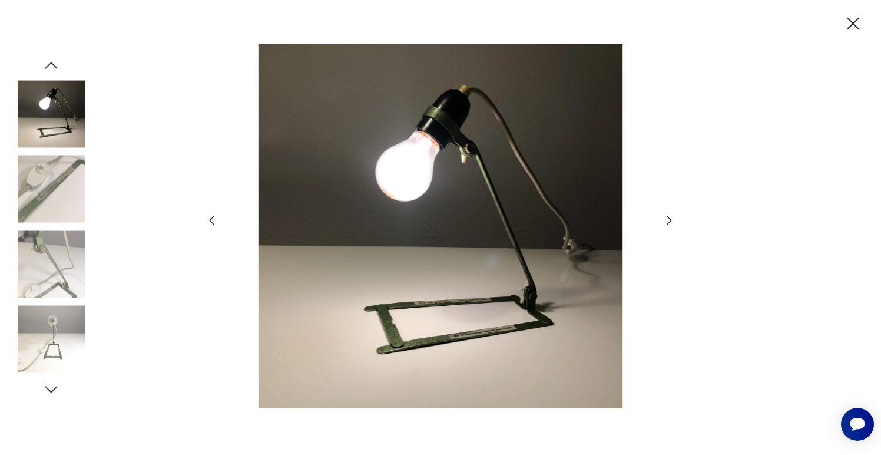
click at [667, 216] on icon "button" at bounding box center [669, 220] width 5 height 9
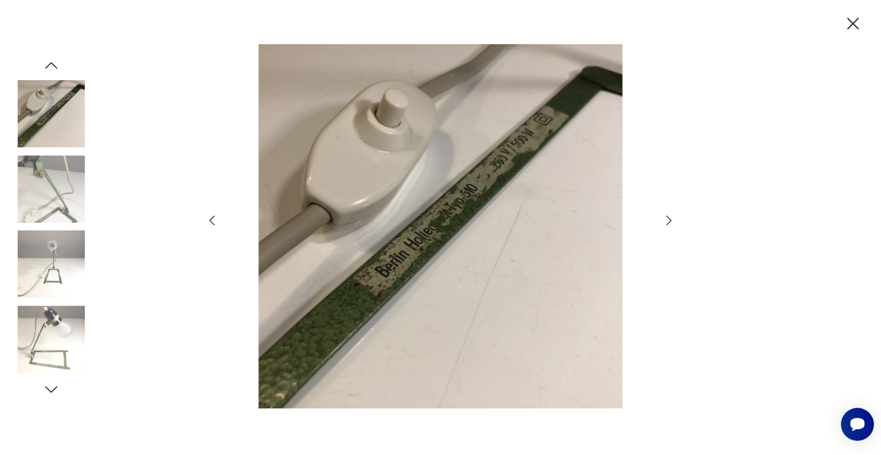
click at [667, 216] on icon "button" at bounding box center [669, 220] width 5 height 9
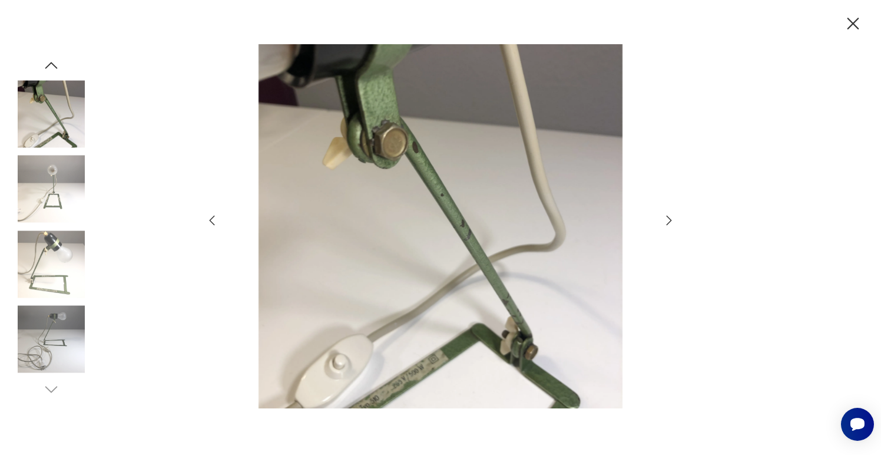
click at [667, 217] on icon "button" at bounding box center [669, 220] width 14 height 14
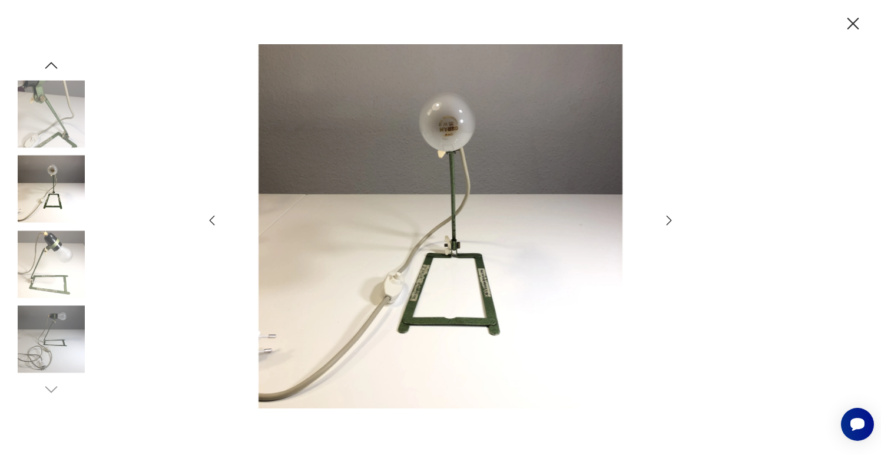
click at [667, 219] on icon "button" at bounding box center [669, 220] width 14 height 14
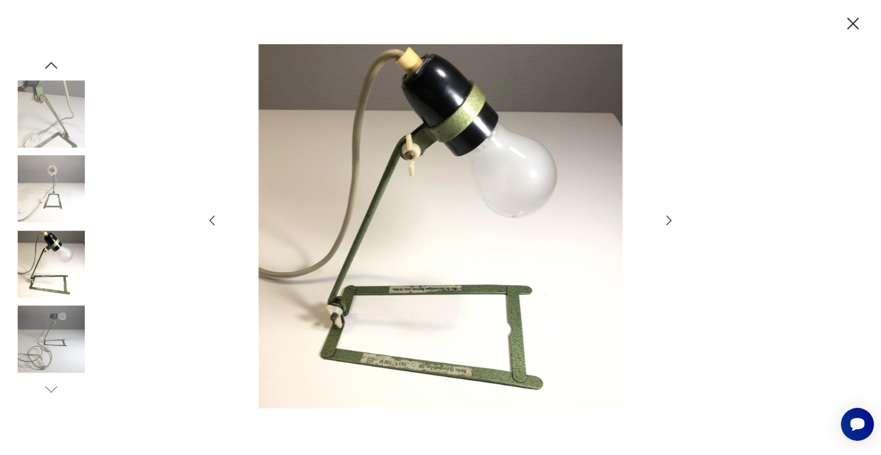
click at [667, 220] on icon "button" at bounding box center [669, 220] width 14 height 14
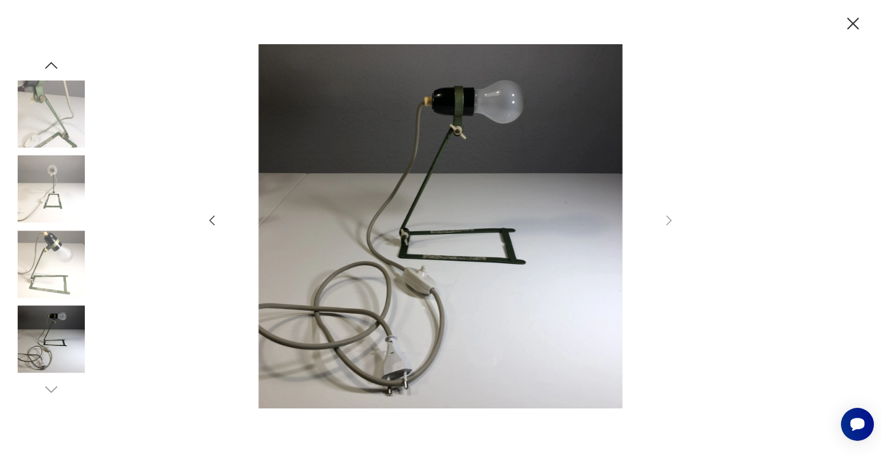
click at [217, 220] on icon "button" at bounding box center [212, 220] width 14 height 14
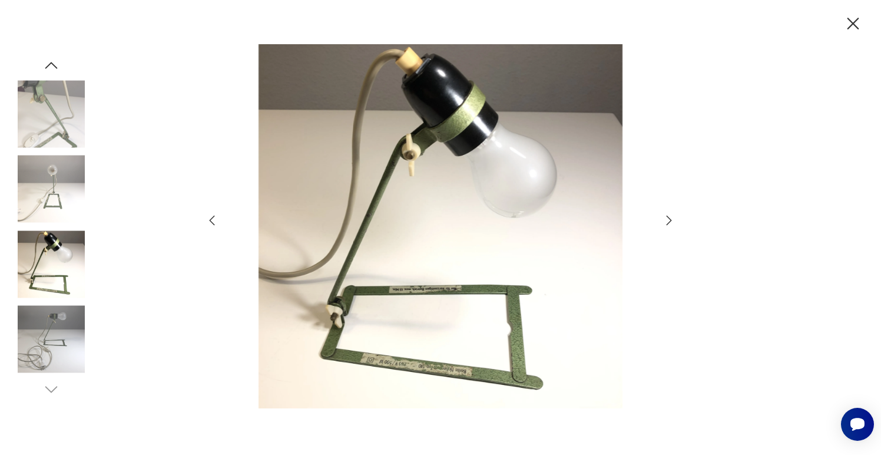
click at [217, 220] on icon "button" at bounding box center [212, 220] width 14 height 14
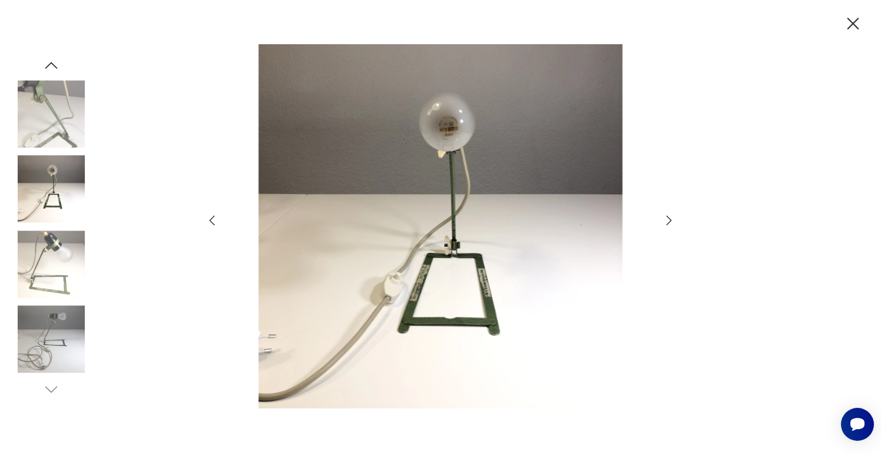
click at [217, 220] on icon "button" at bounding box center [212, 220] width 14 height 14
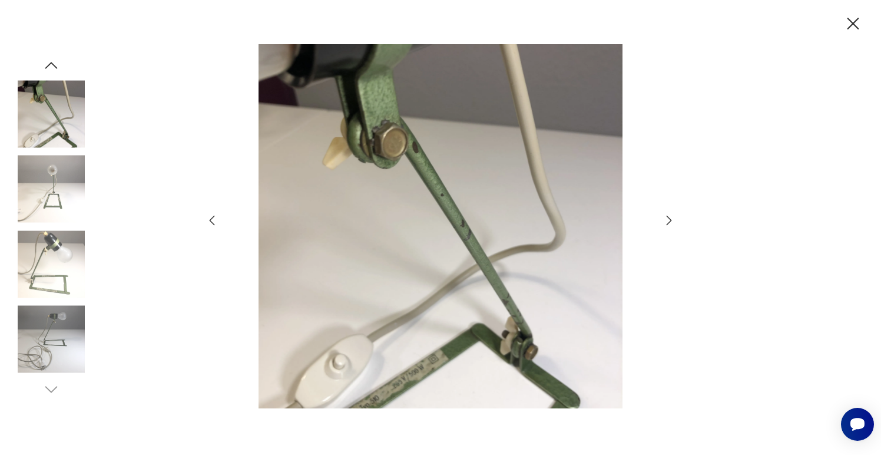
click at [217, 220] on icon "button" at bounding box center [212, 220] width 14 height 14
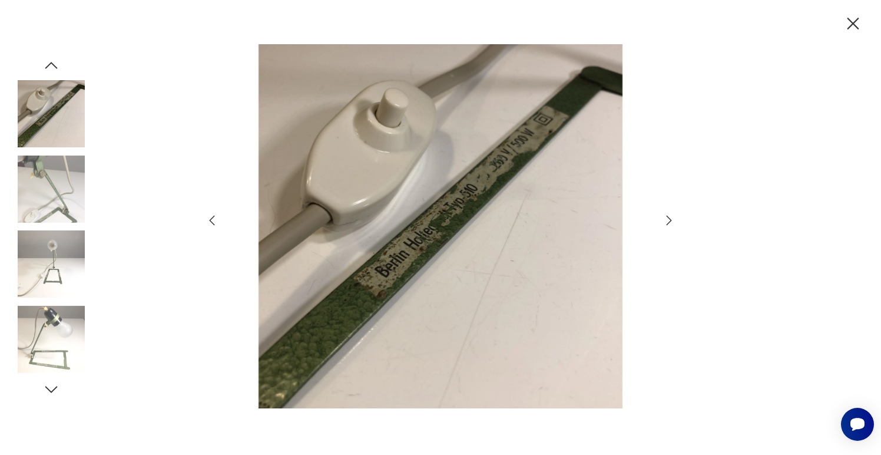
click at [217, 220] on icon "button" at bounding box center [212, 220] width 14 height 14
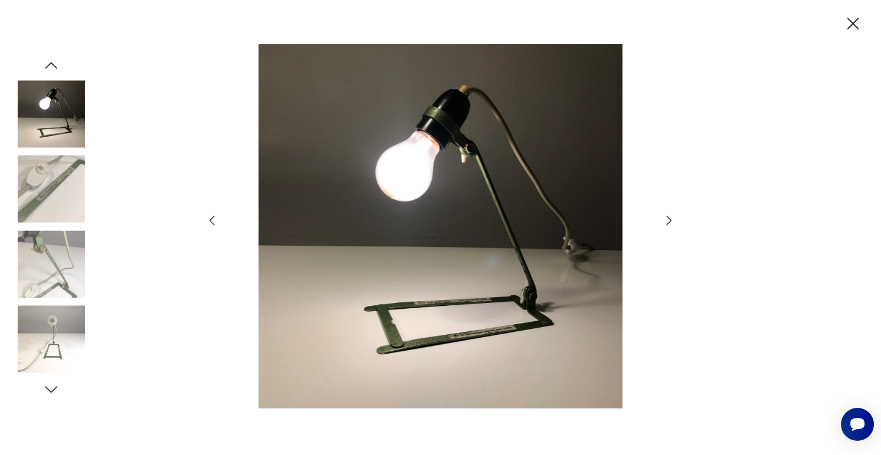
click at [219, 222] on icon "button" at bounding box center [212, 220] width 14 height 14
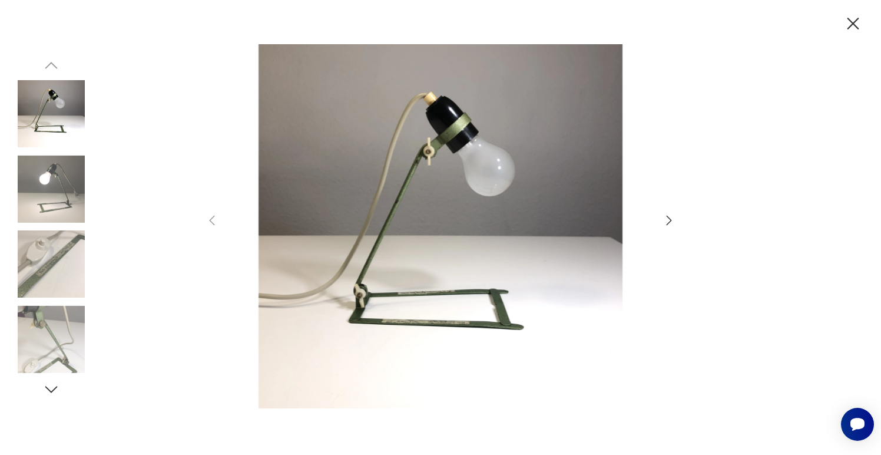
click at [221, 226] on div at bounding box center [440, 227] width 471 height 366
click at [673, 219] on icon "button" at bounding box center [669, 220] width 14 height 14
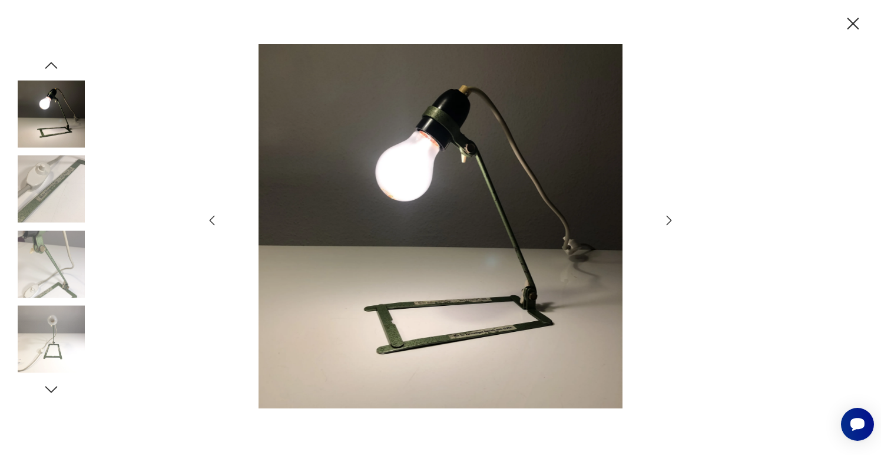
click at [673, 219] on icon "button" at bounding box center [669, 220] width 14 height 14
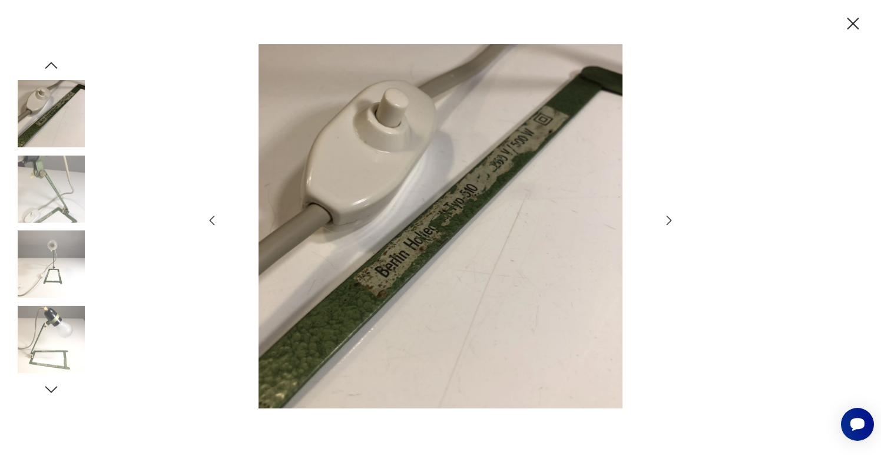
click at [673, 220] on icon "button" at bounding box center [669, 220] width 14 height 14
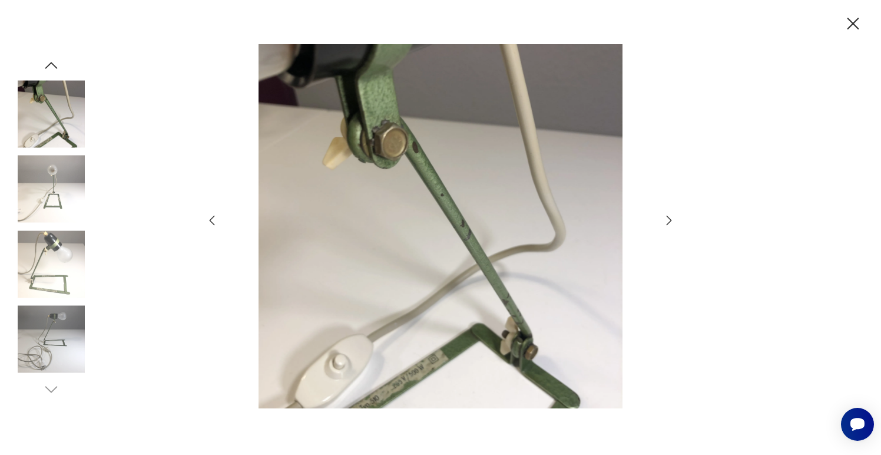
click at [673, 220] on icon "button" at bounding box center [669, 220] width 14 height 14
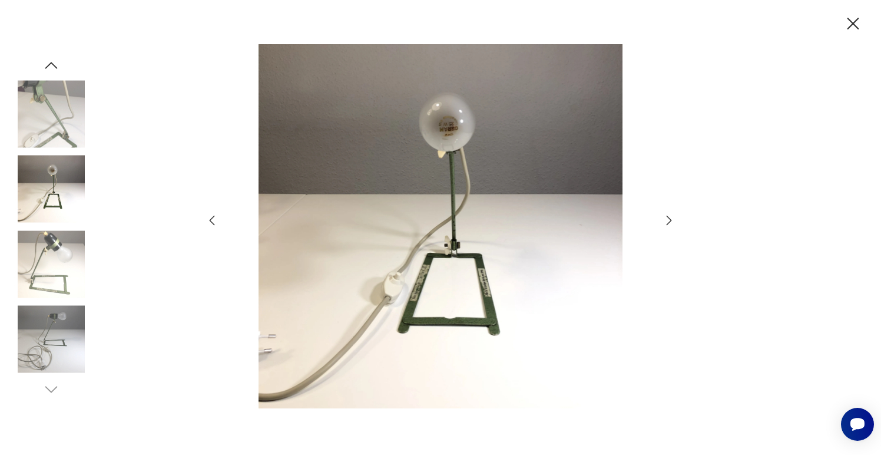
click at [673, 220] on icon "button" at bounding box center [669, 220] width 14 height 14
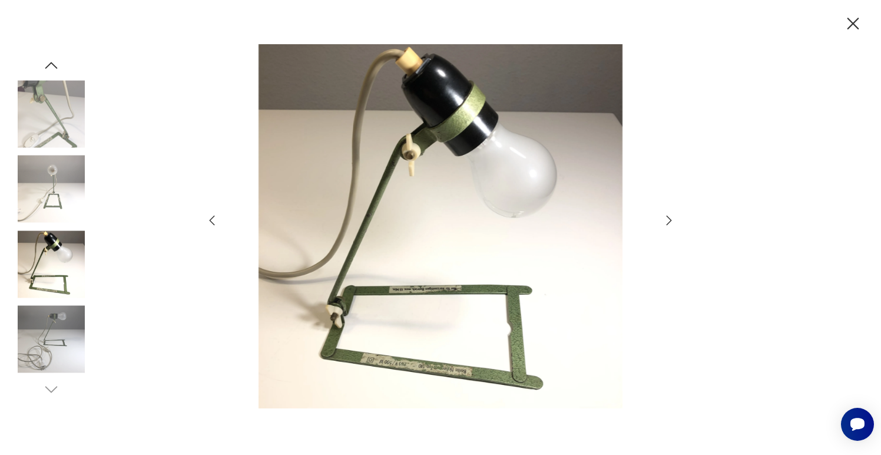
click at [855, 25] on icon "button" at bounding box center [854, 24] width 12 height 12
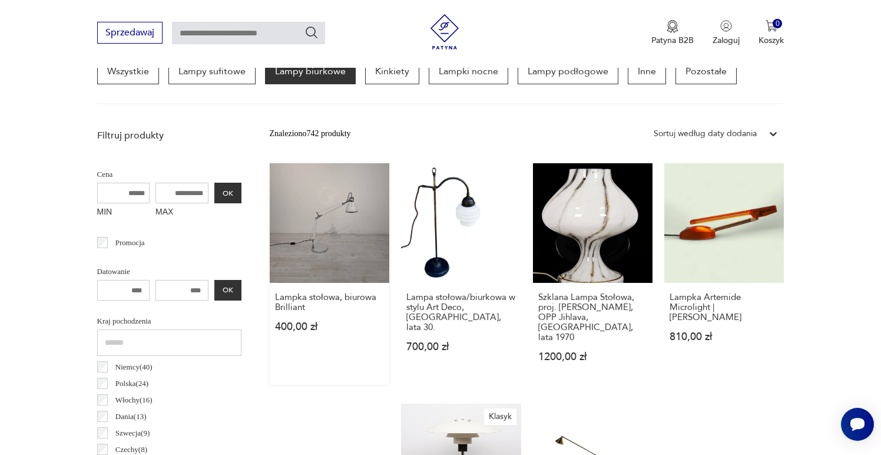
scroll to position [305, 0]
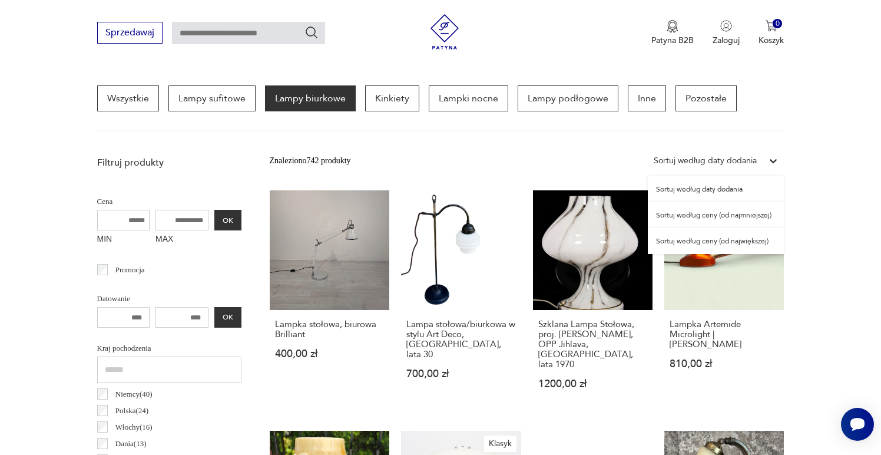
click at [676, 156] on div "Sortuj według daty dodania" at bounding box center [705, 160] width 103 height 13
click at [694, 219] on div "Sortuj według ceny (od najmniejszej)" at bounding box center [716, 215] width 136 height 26
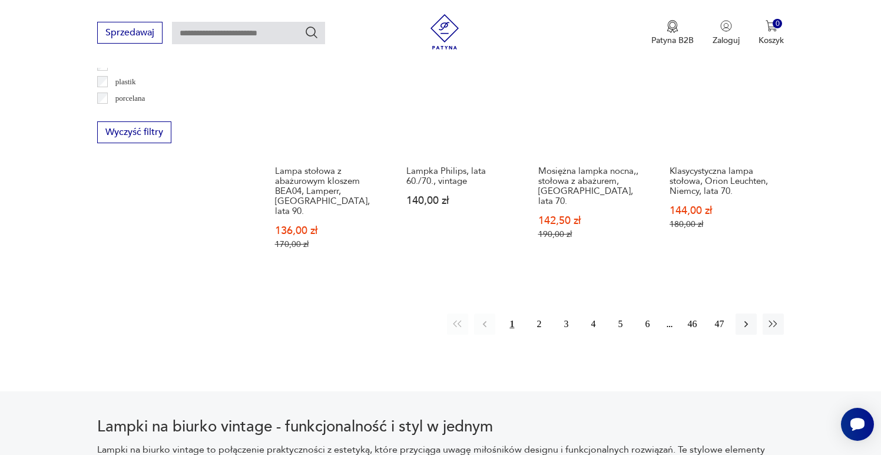
scroll to position [1206, 0]
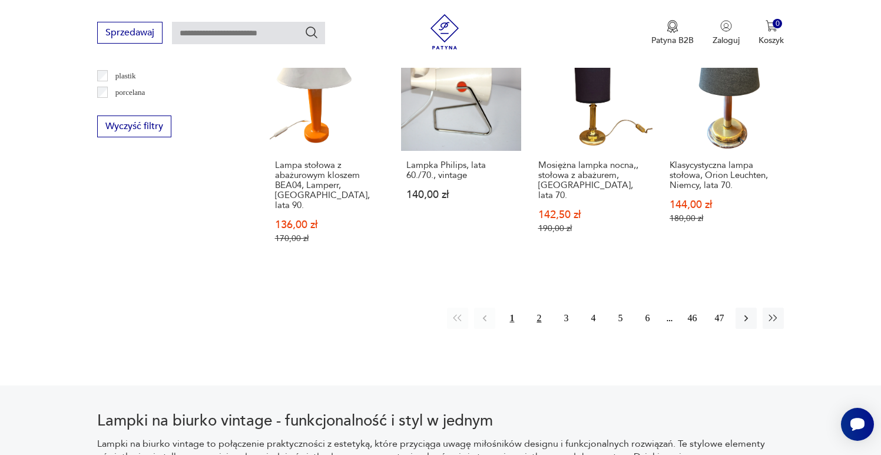
click at [540, 307] on button "2" at bounding box center [538, 317] width 21 height 21
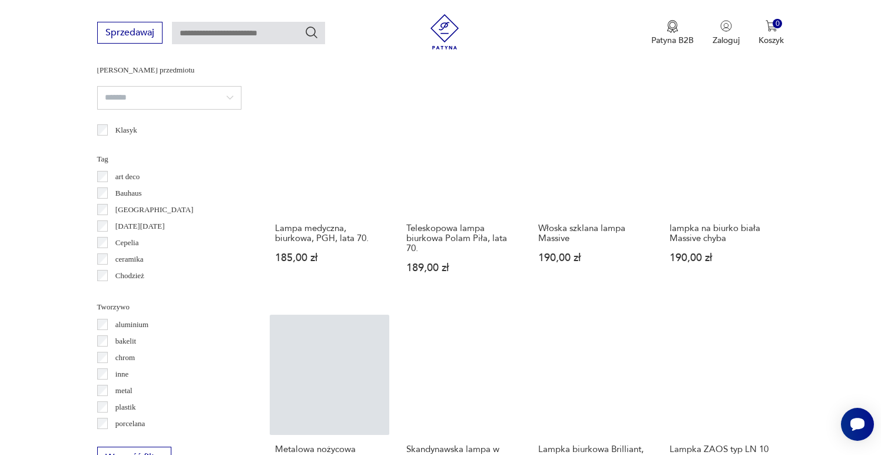
scroll to position [995, 0]
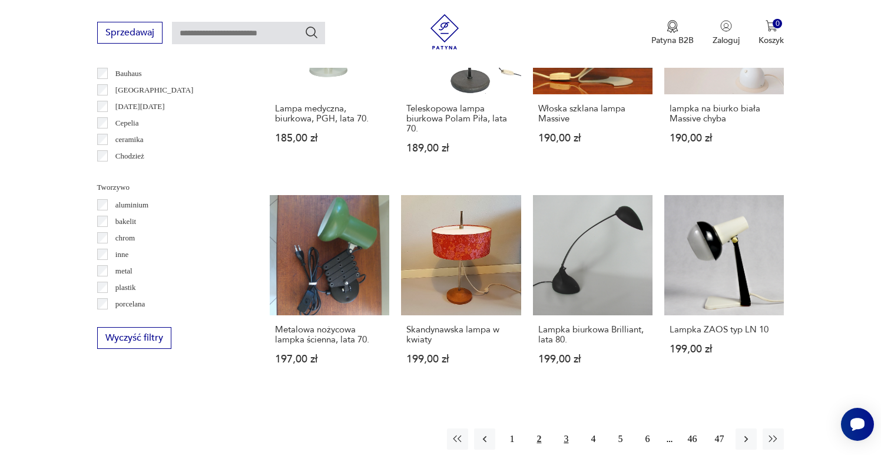
click at [568, 428] on button "3" at bounding box center [565, 438] width 21 height 21
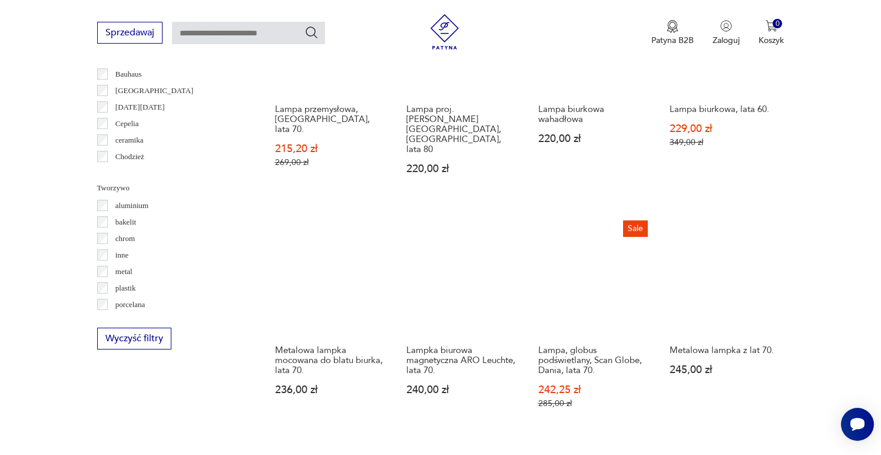
scroll to position [1008, 0]
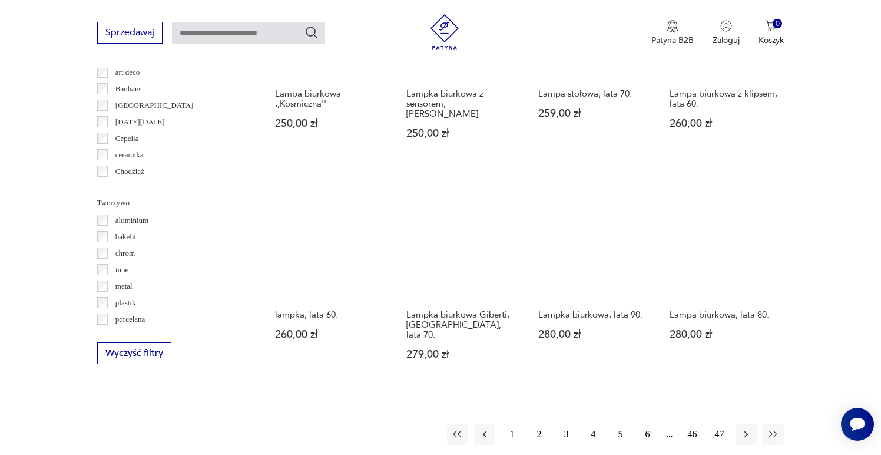
scroll to position [980, 0]
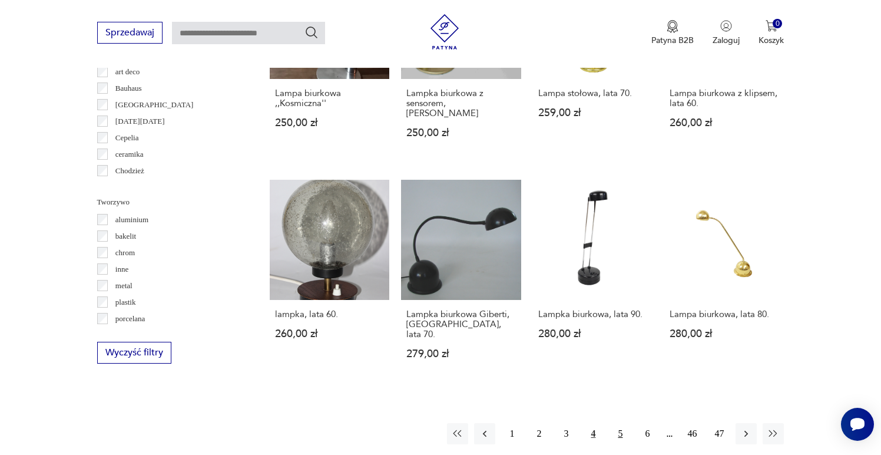
click at [620, 423] on button "5" at bounding box center [620, 433] width 21 height 21
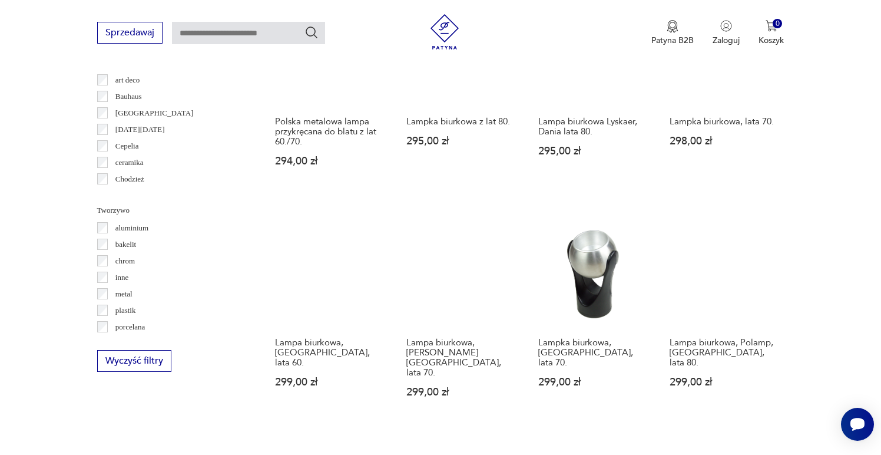
scroll to position [975, 0]
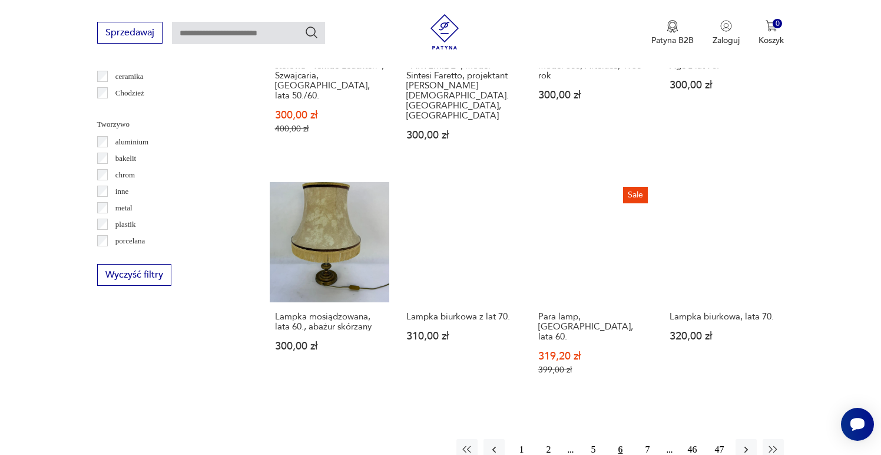
scroll to position [1067, 0]
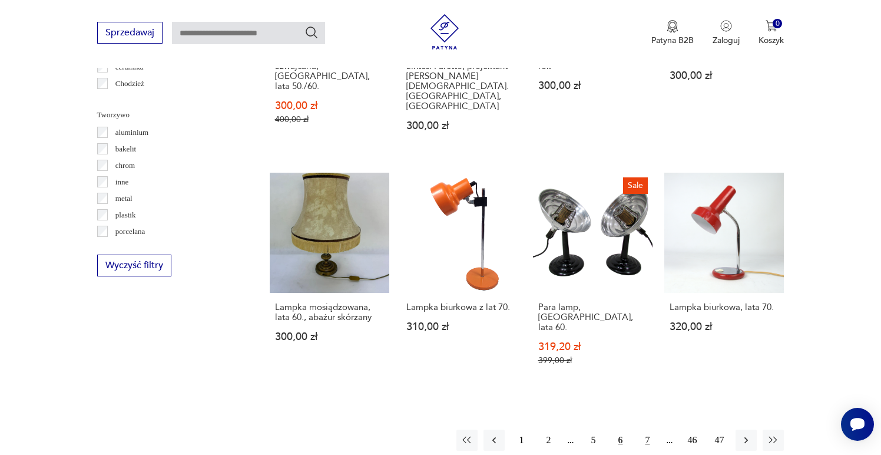
click at [648, 429] on button "7" at bounding box center [647, 439] width 21 height 21
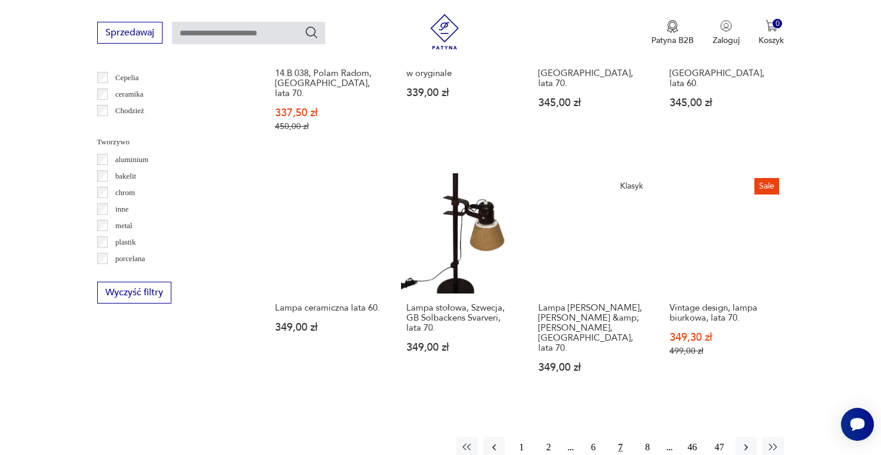
scroll to position [1047, 0]
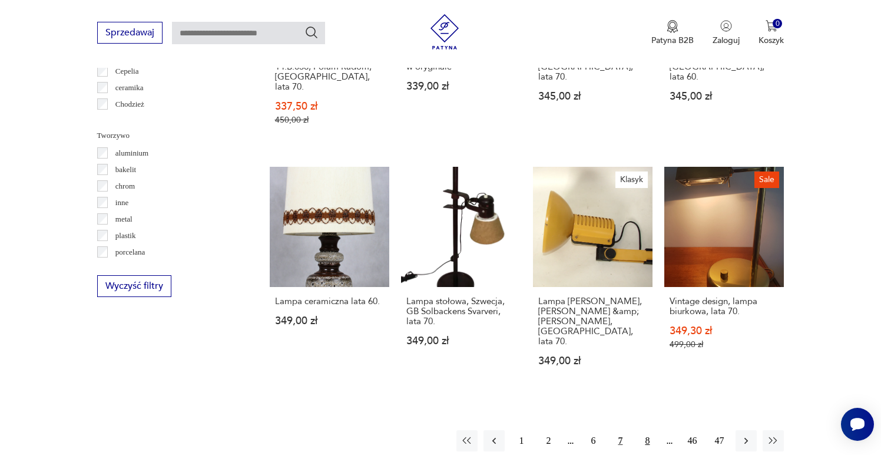
click at [646, 430] on button "8" at bounding box center [647, 440] width 21 height 21
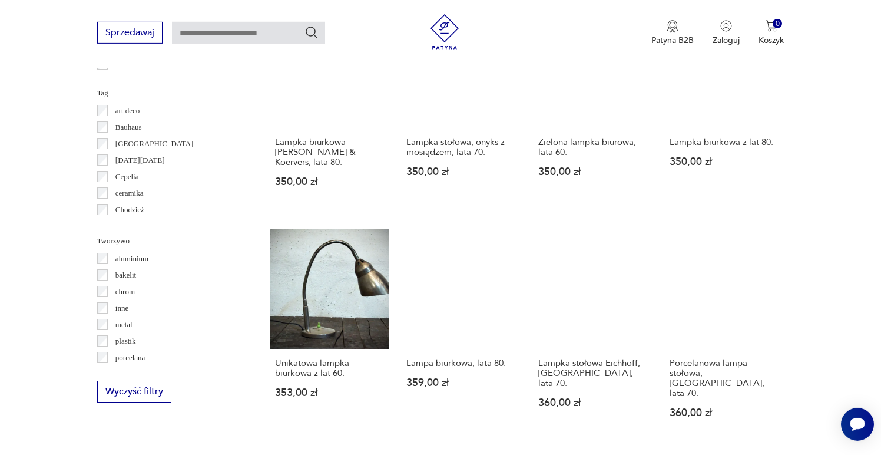
scroll to position [1074, 0]
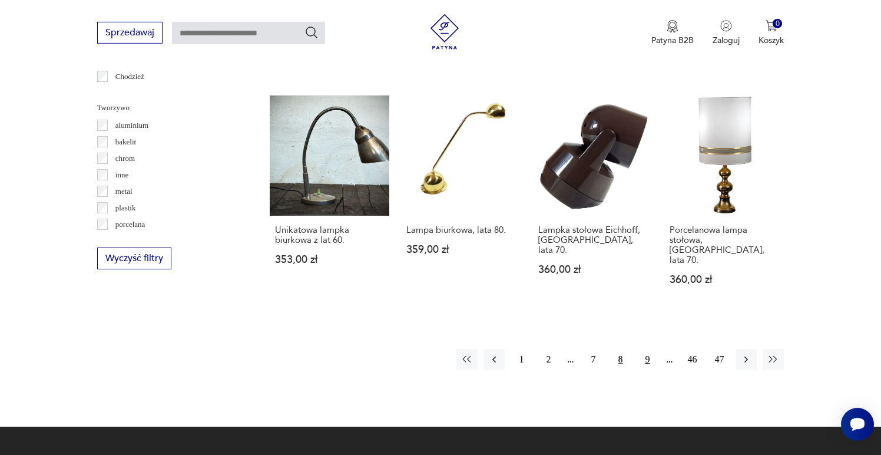
click at [644, 349] on button "9" at bounding box center [647, 359] width 21 height 21
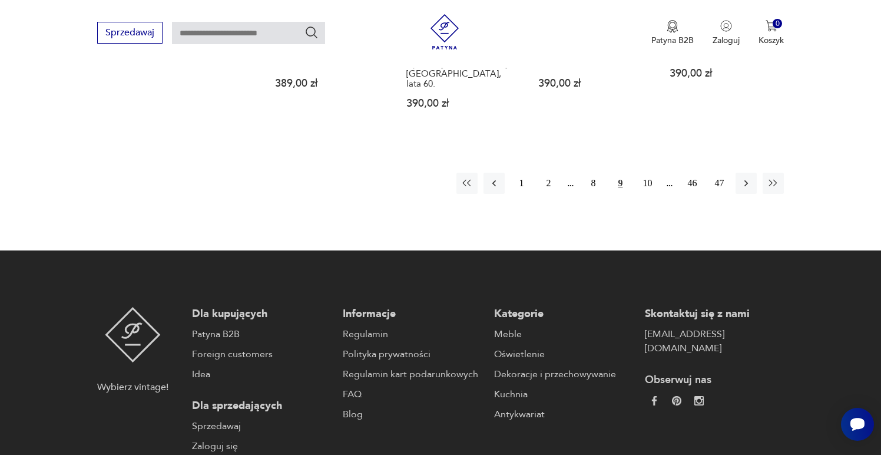
scroll to position [1289, 0]
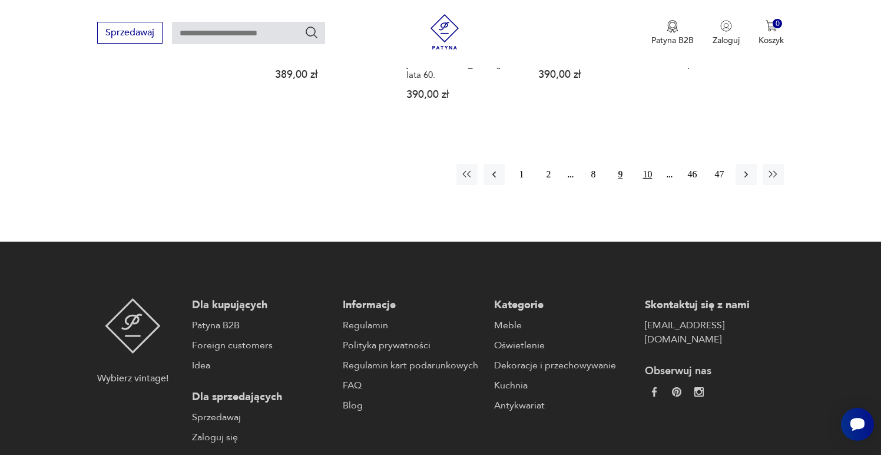
click at [648, 164] on button "10" at bounding box center [647, 174] width 21 height 21
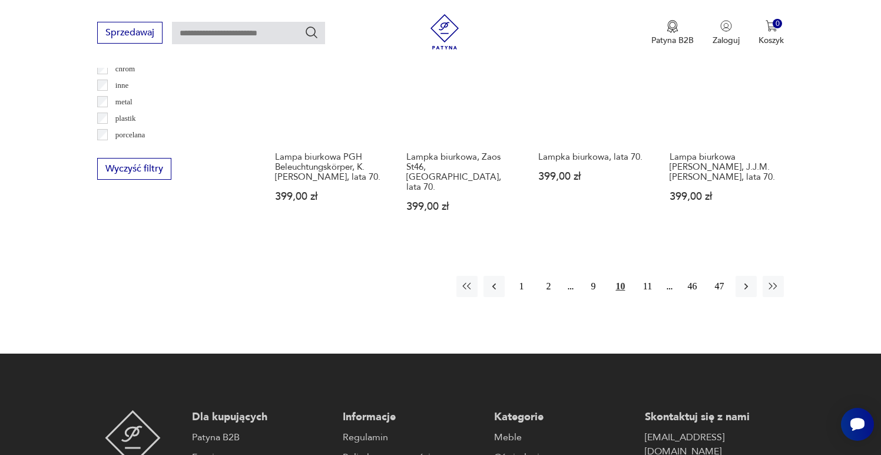
scroll to position [1170, 0]
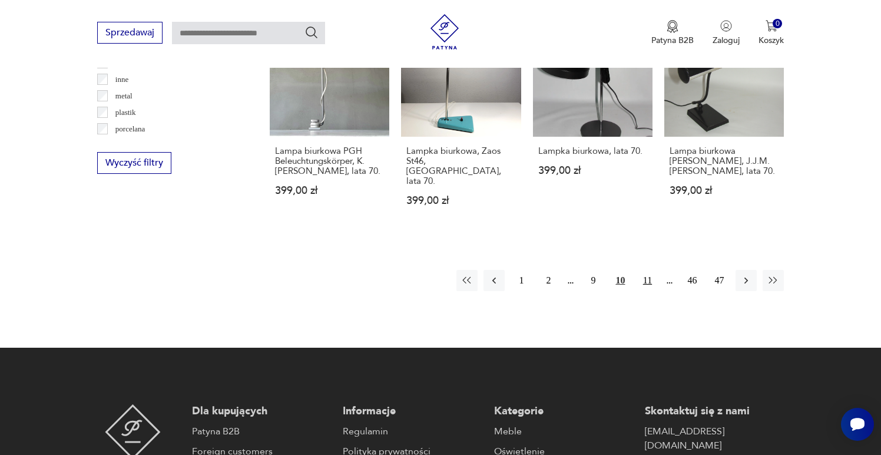
click at [649, 270] on button "11" at bounding box center [647, 280] width 21 height 21
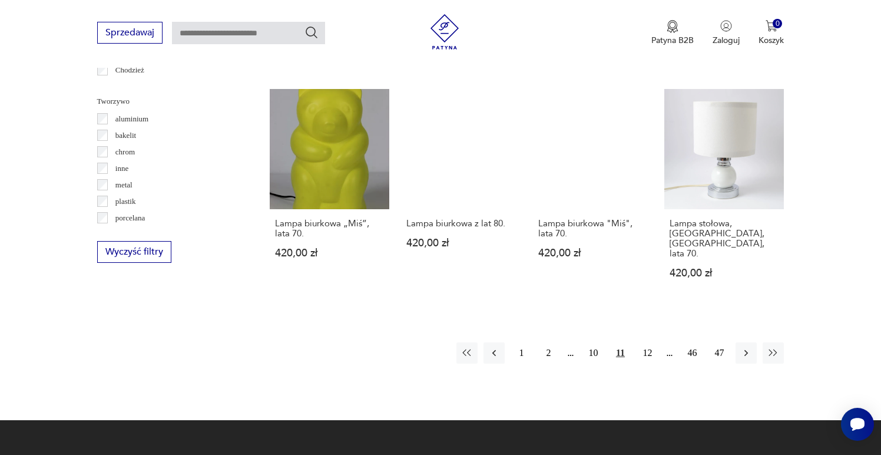
scroll to position [1114, 0]
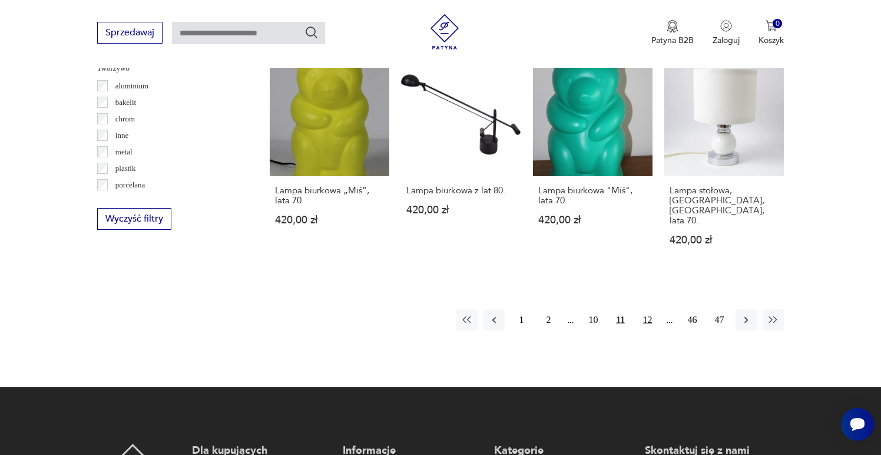
click at [642, 309] on button "12" at bounding box center [647, 319] width 21 height 21
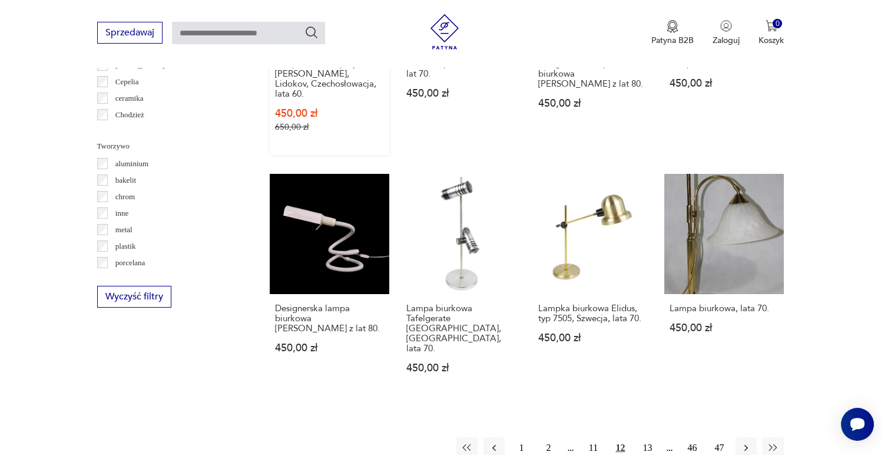
scroll to position [1039, 0]
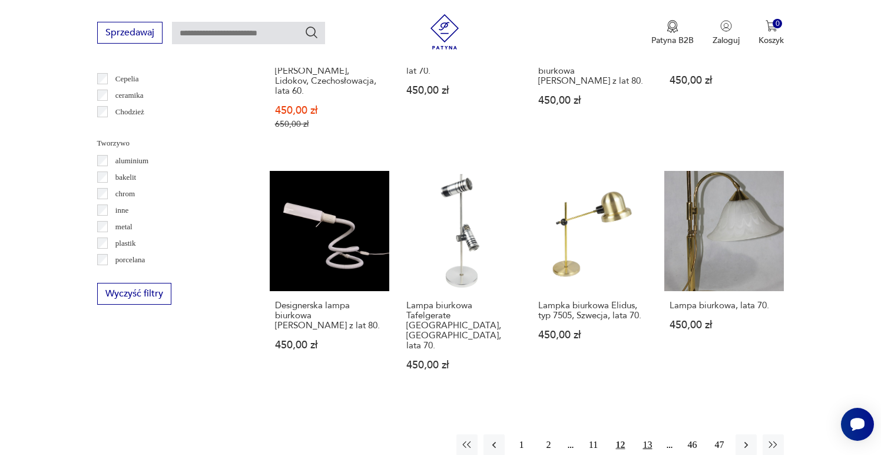
click at [654, 434] on button "13" at bounding box center [647, 444] width 21 height 21
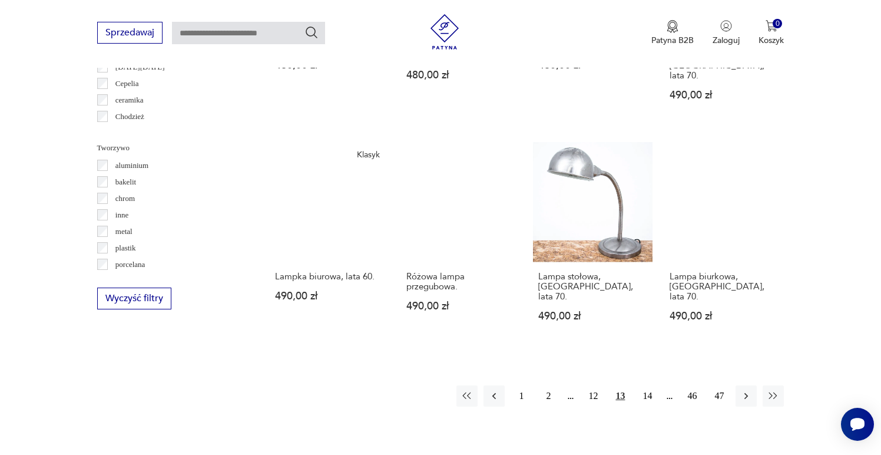
scroll to position [1048, 0]
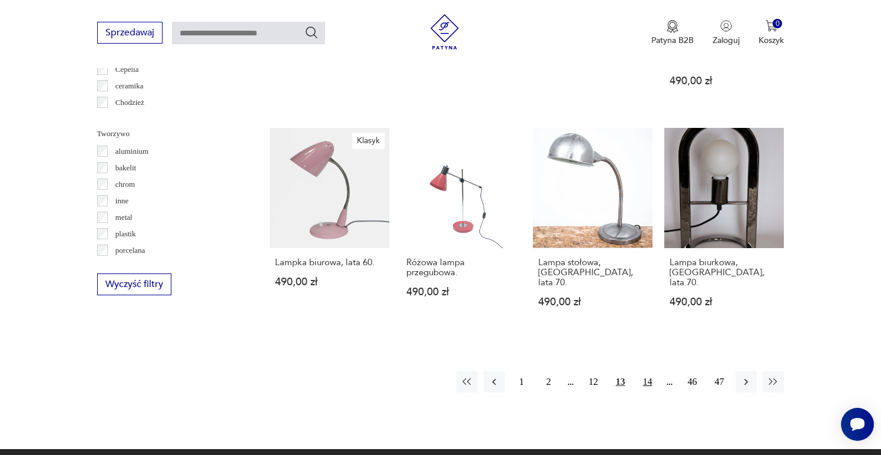
click at [649, 371] on button "14" at bounding box center [647, 381] width 21 height 21
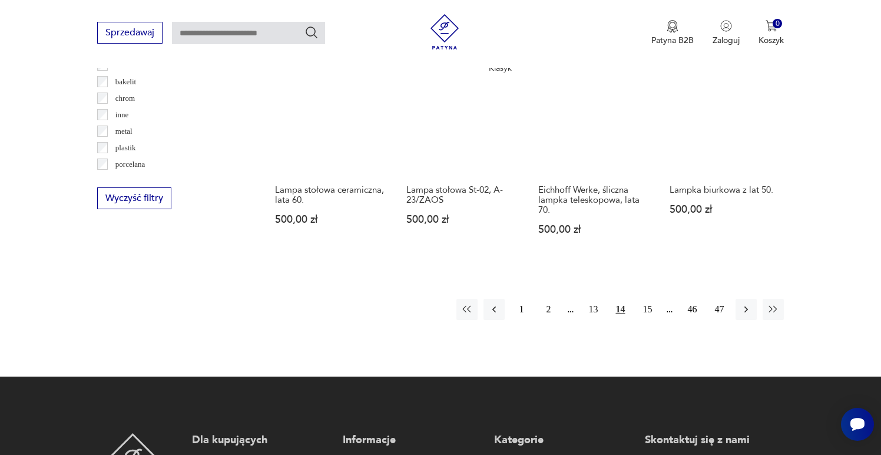
scroll to position [1149, 0]
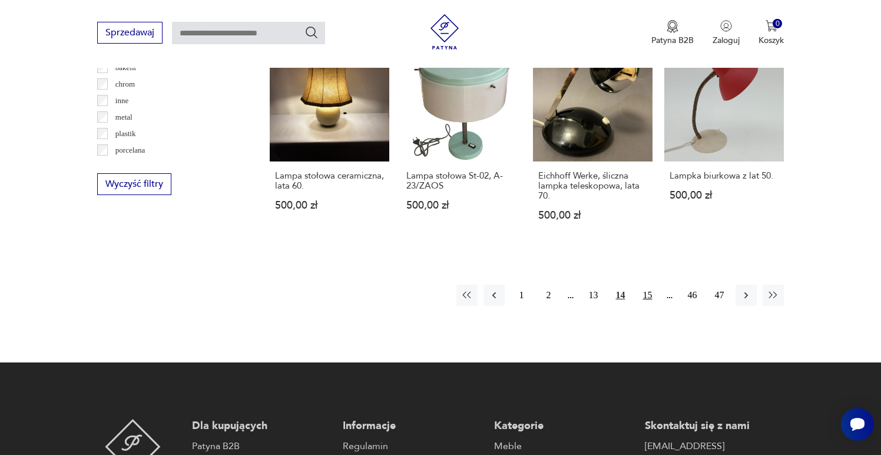
click at [652, 284] on button "15" at bounding box center [647, 294] width 21 height 21
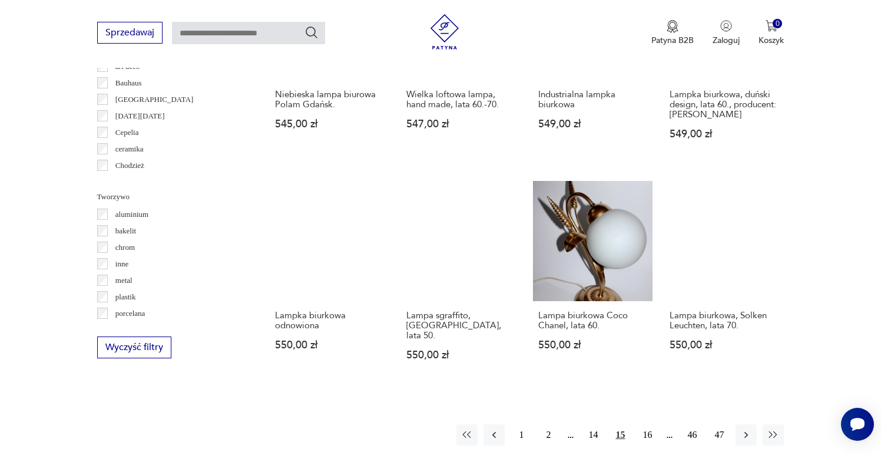
scroll to position [1012, 0]
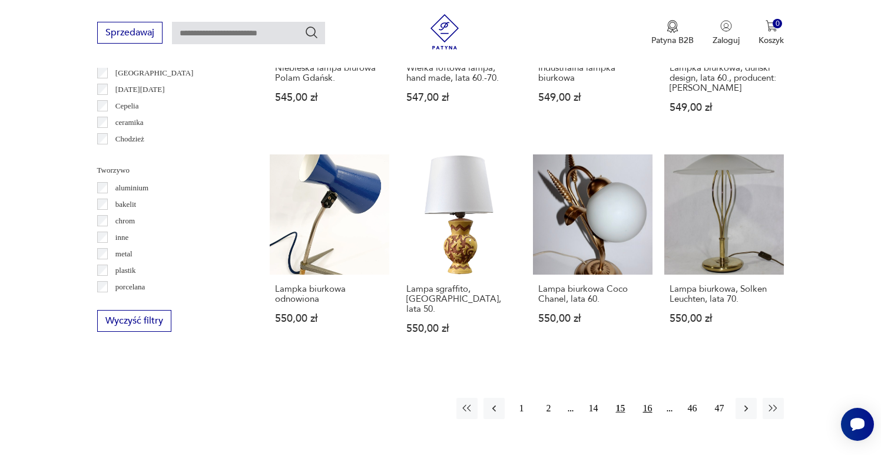
click at [648, 398] on button "16" at bounding box center [647, 408] width 21 height 21
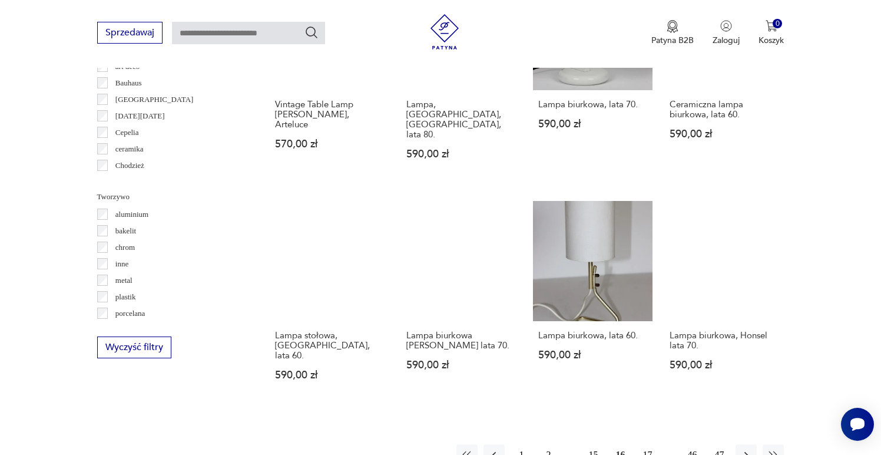
scroll to position [989, 0]
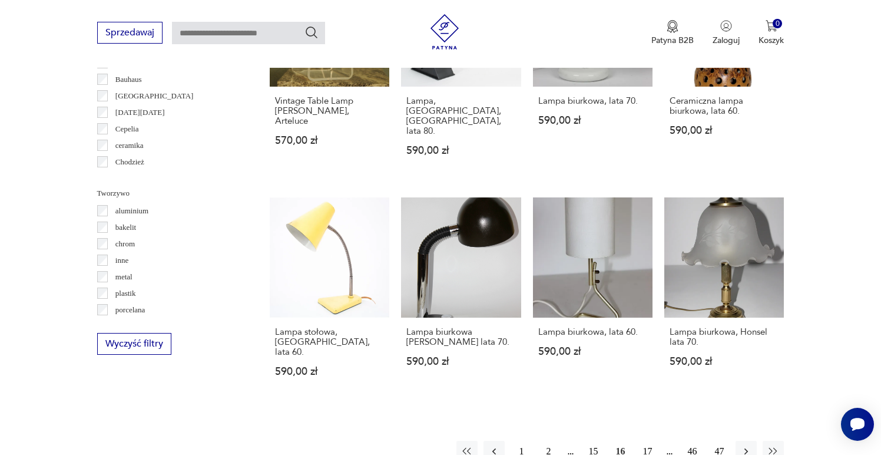
click at [649, 441] on button "17" at bounding box center [647, 451] width 21 height 21
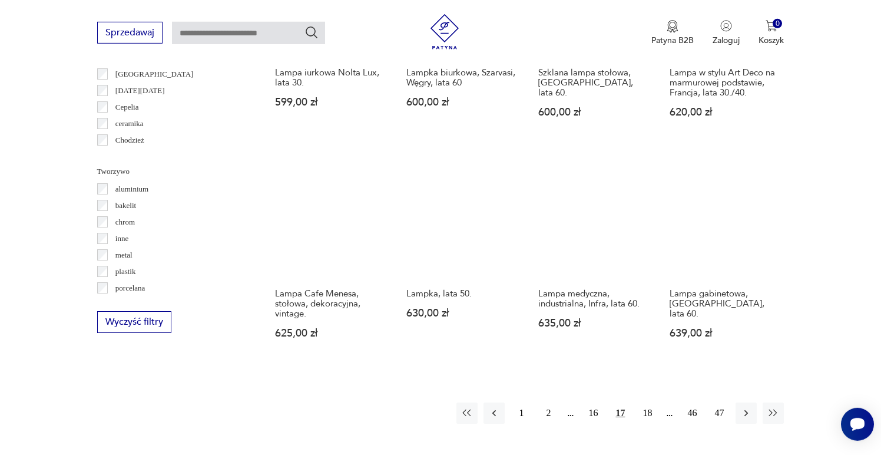
scroll to position [1035, 0]
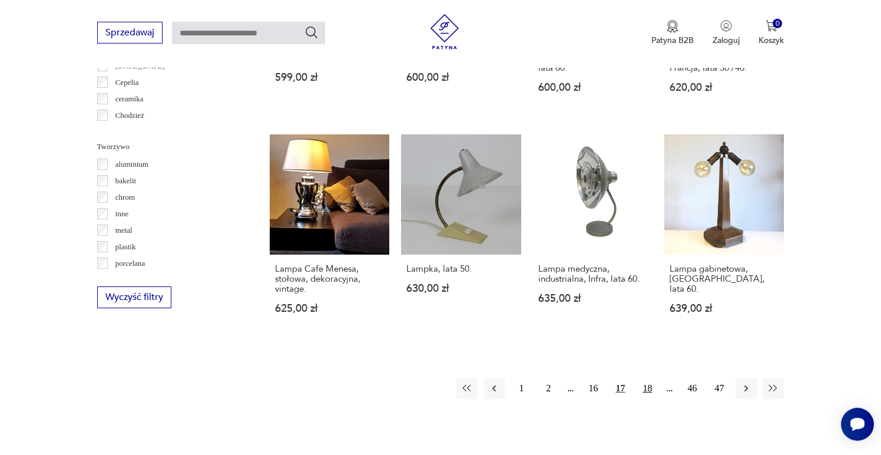
click at [643, 378] on button "18" at bounding box center [647, 388] width 21 height 21
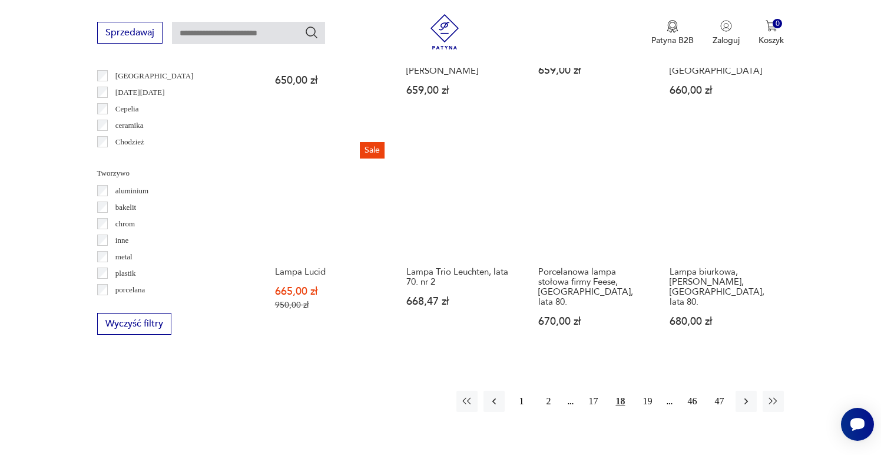
scroll to position [1010, 0]
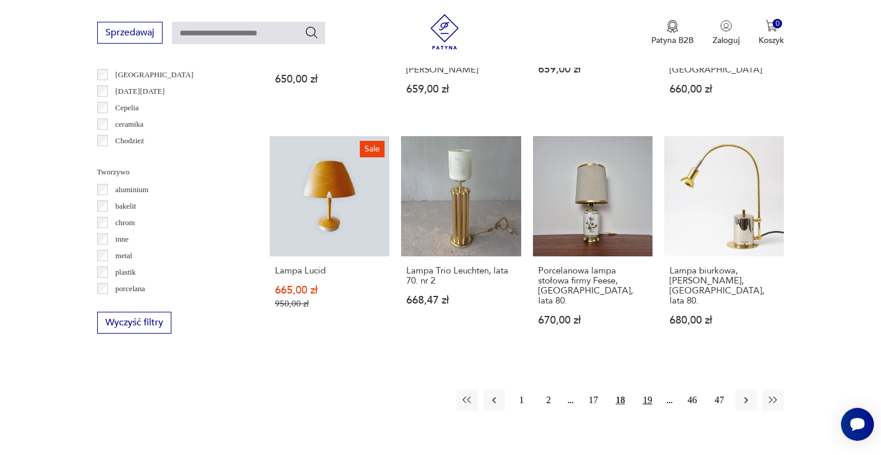
click at [650, 391] on button "19" at bounding box center [647, 399] width 21 height 21
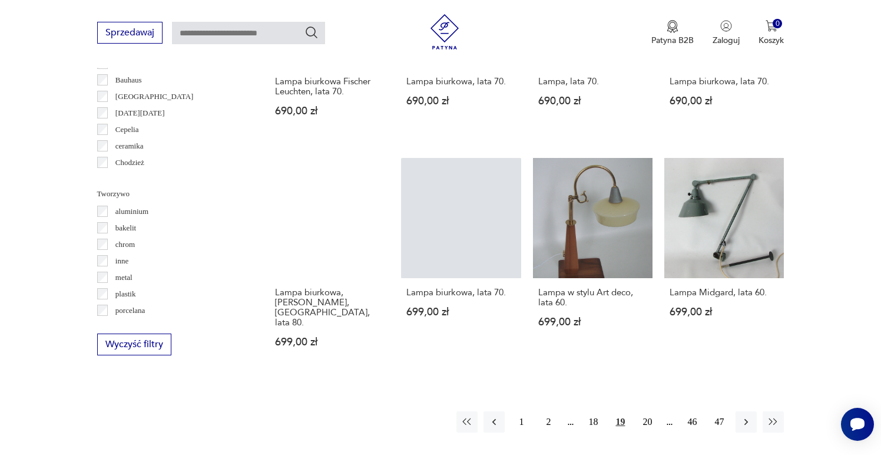
scroll to position [994, 0]
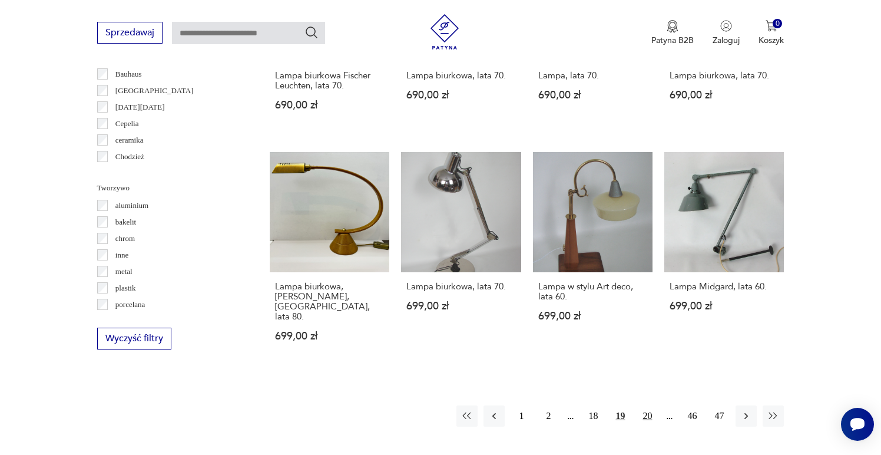
click at [651, 405] on button "20" at bounding box center [647, 415] width 21 height 21
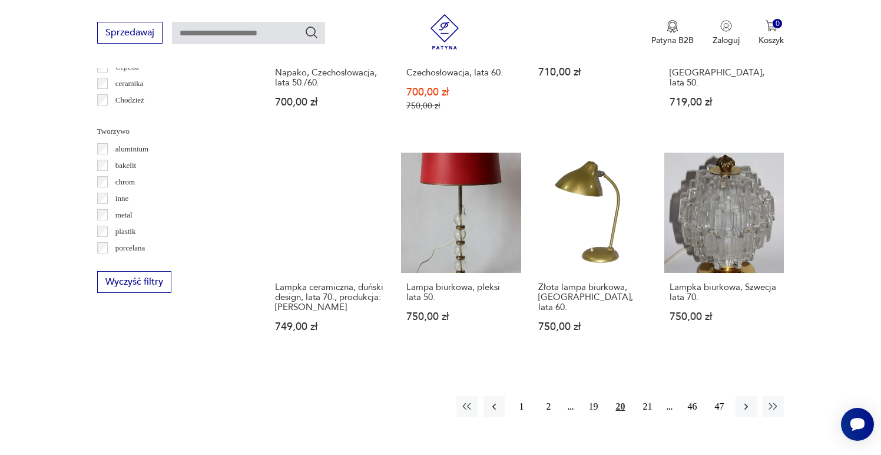
scroll to position [1067, 0]
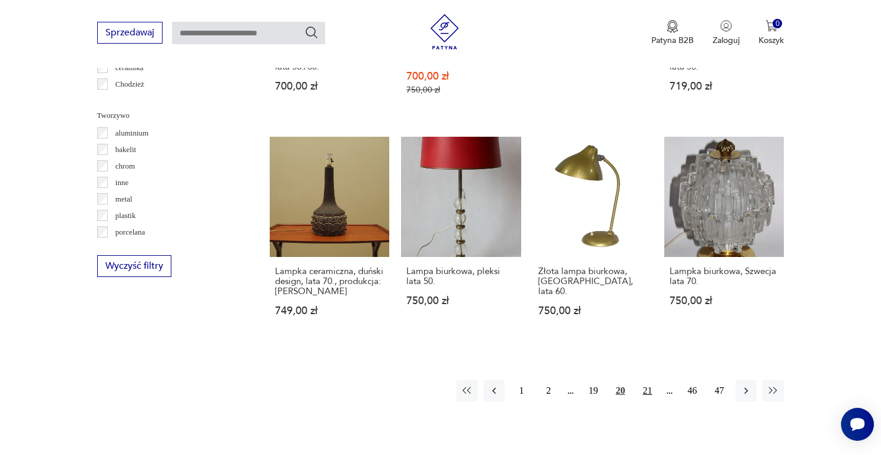
click at [647, 383] on button "21" at bounding box center [647, 390] width 21 height 21
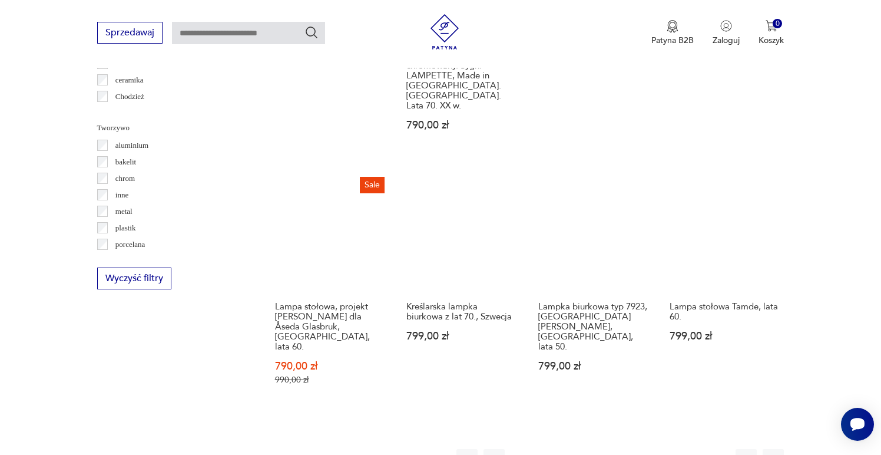
scroll to position [1104, 0]
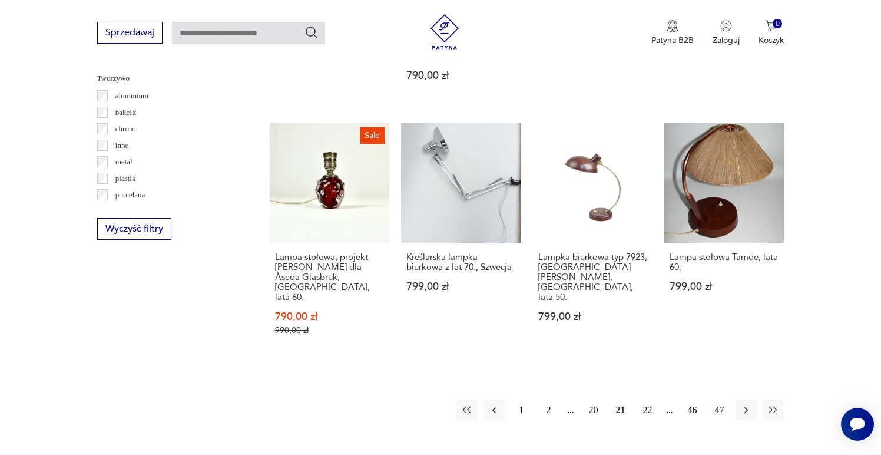
click at [644, 399] on button "22" at bounding box center [647, 409] width 21 height 21
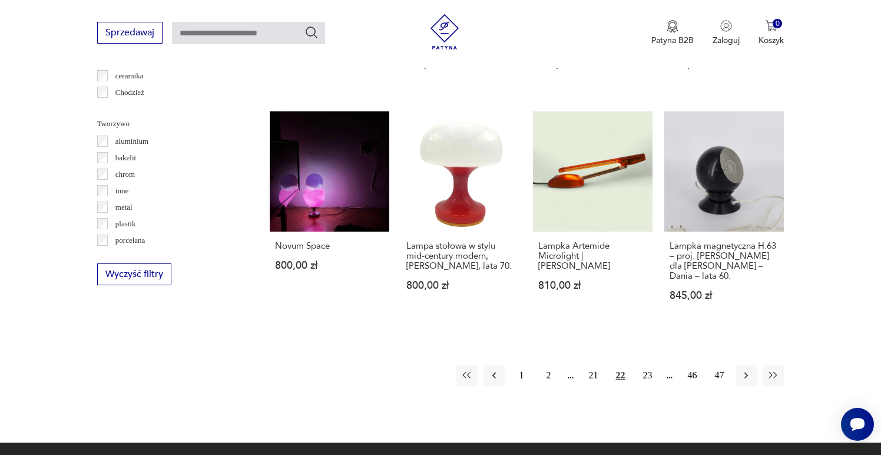
scroll to position [1077, 0]
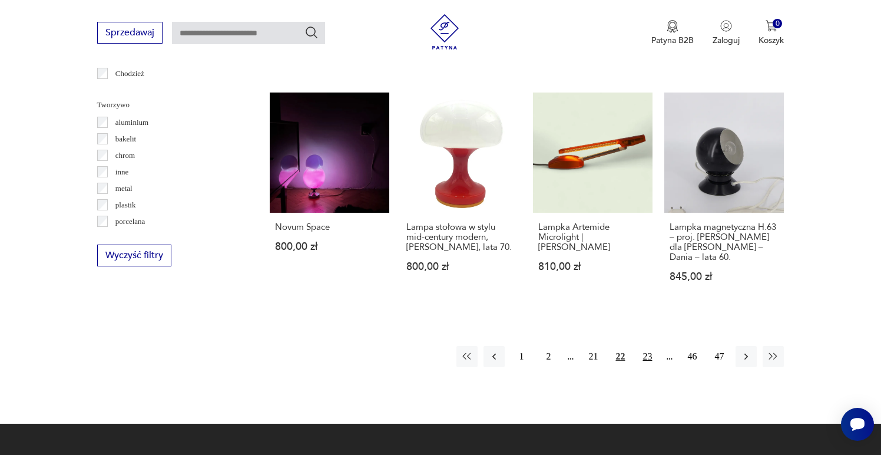
click at [651, 346] on button "23" at bounding box center [647, 356] width 21 height 21
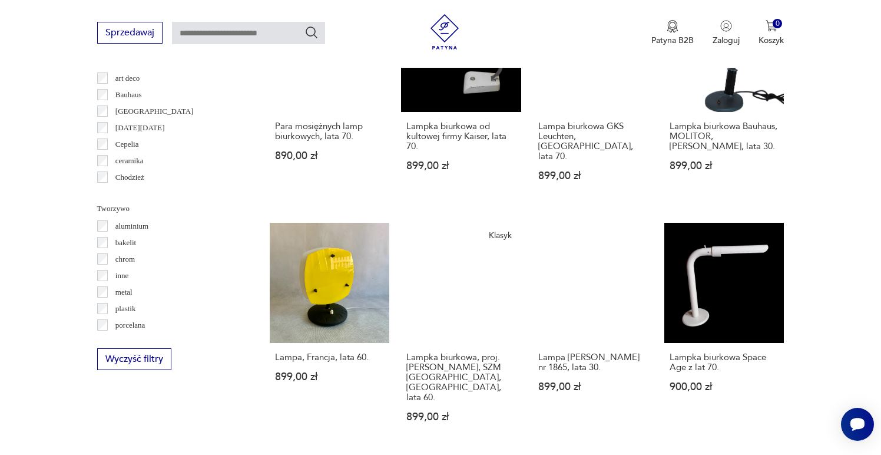
scroll to position [989, 0]
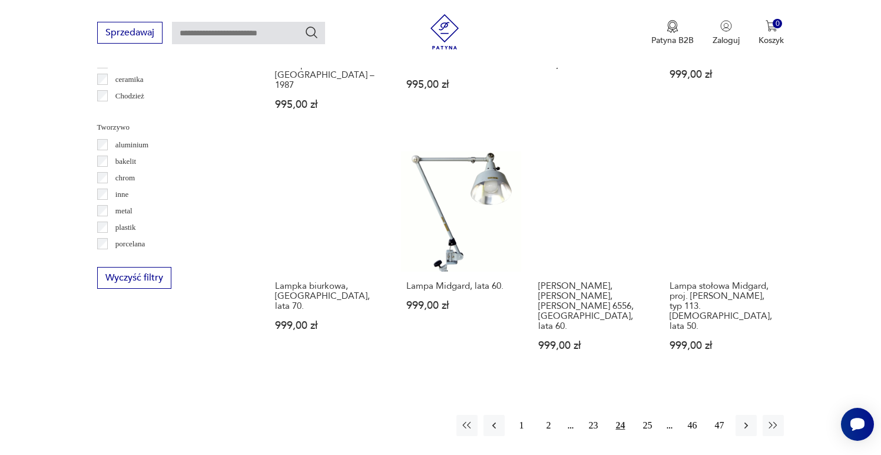
scroll to position [1063, 0]
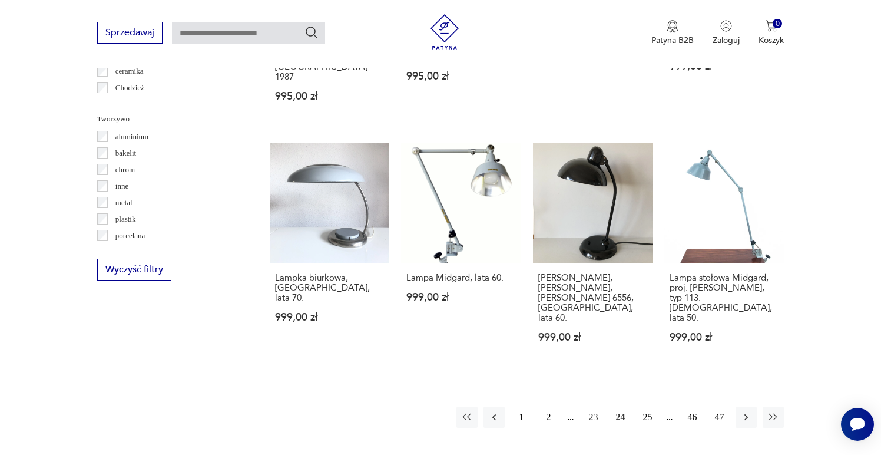
click at [643, 406] on button "25" at bounding box center [647, 416] width 21 height 21
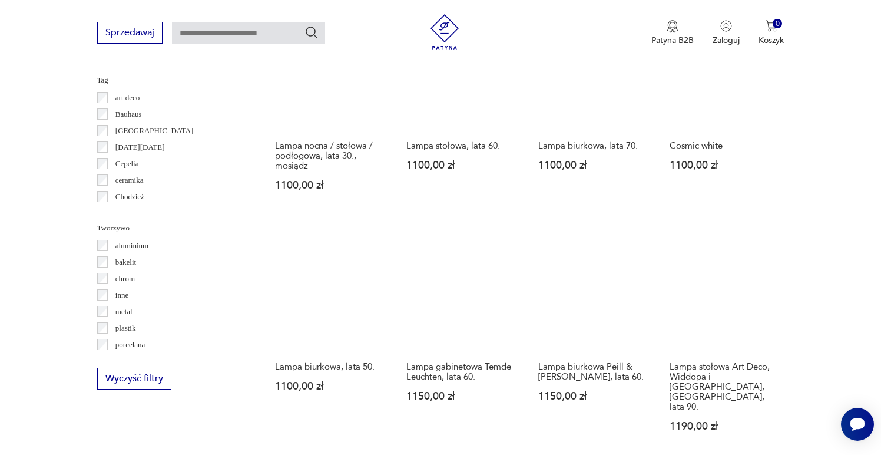
scroll to position [1030, 0]
